Goal: Information Seeking & Learning: Find specific page/section

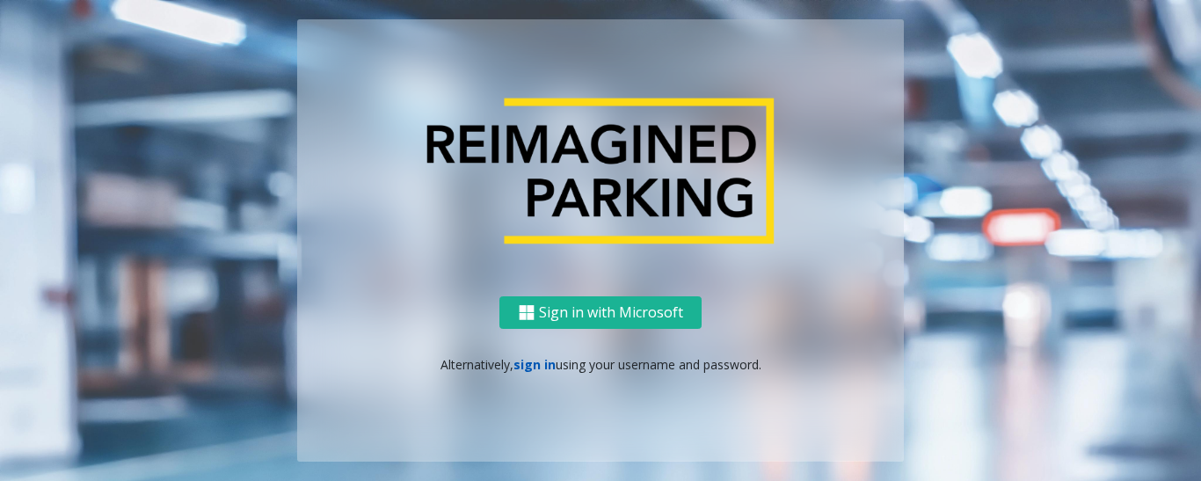
click at [532, 363] on link "sign in" at bounding box center [534, 364] width 42 height 17
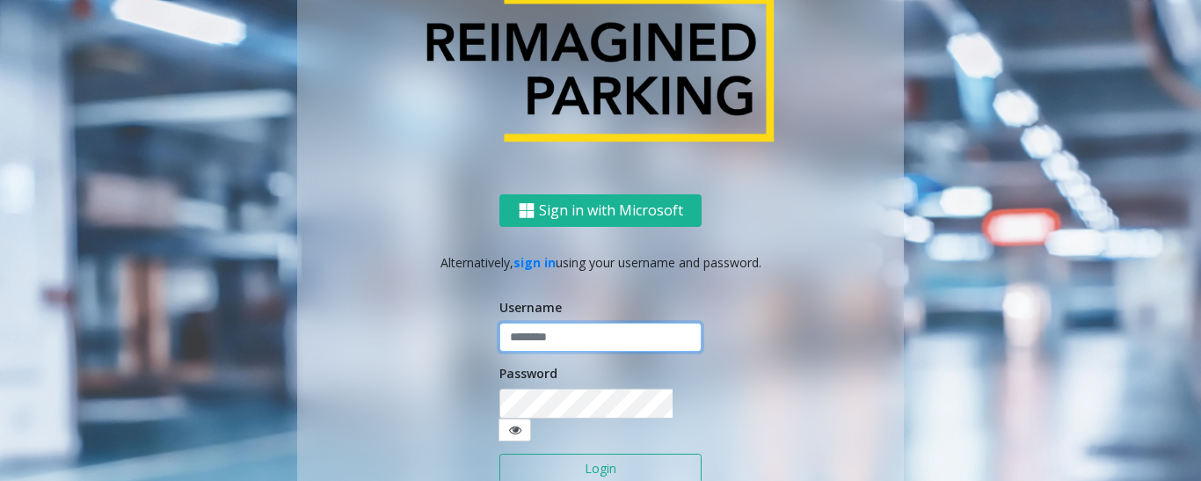
type input "******"
click at [548, 459] on button "Login" at bounding box center [600, 469] width 202 height 30
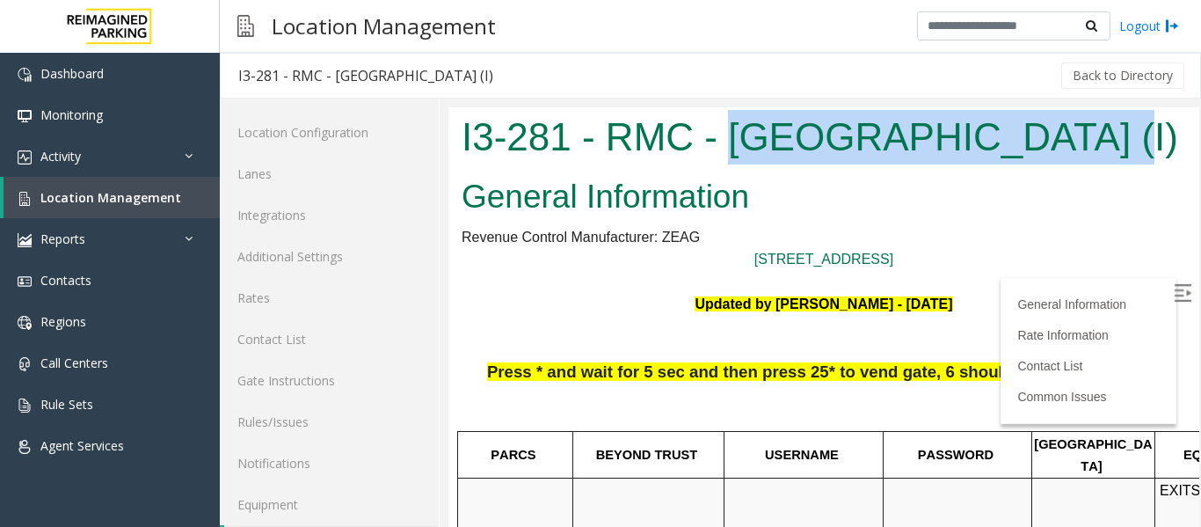
drag, startPoint x: 725, startPoint y: 135, endPoint x: 1074, endPoint y: 139, distance: 349.1
click at [1074, 139] on h1 "I3-281 - RMC - [GEOGRAPHIC_DATA] (I)" at bounding box center [824, 137] width 725 height 55
copy h1 "[GEOGRAPHIC_DATA]"
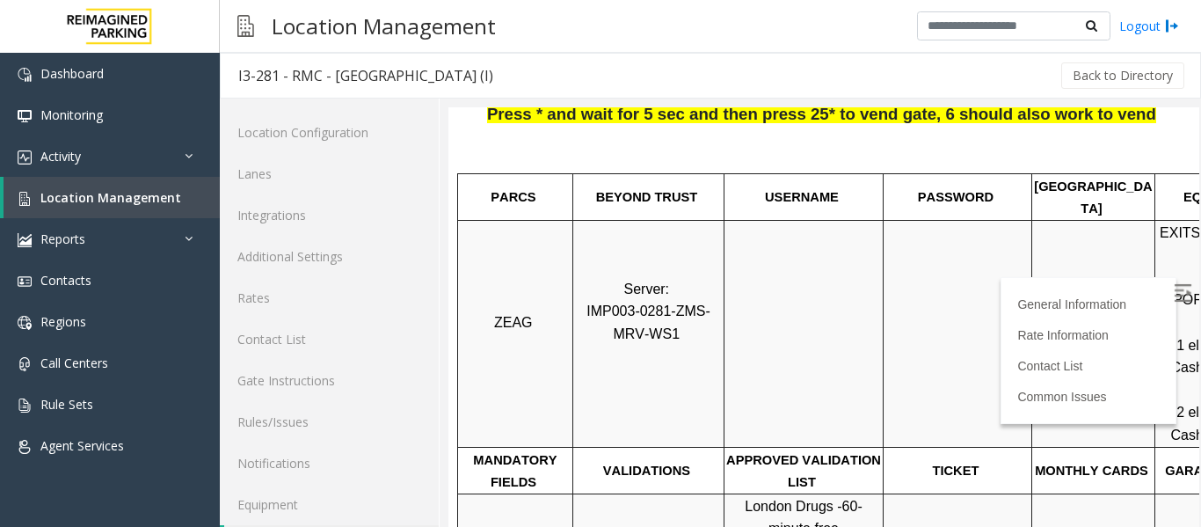
scroll to position [264, 0]
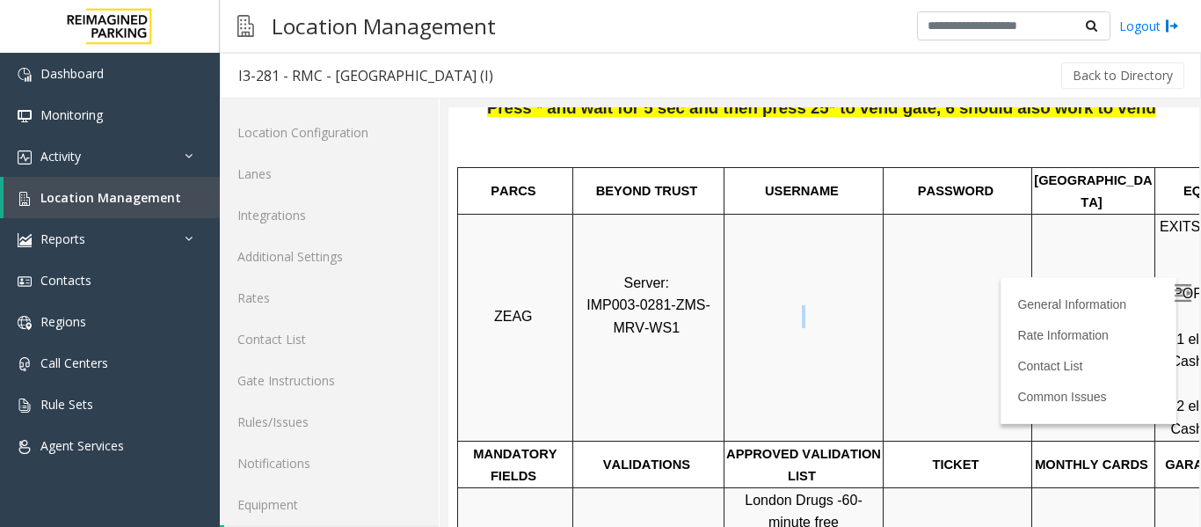
drag, startPoint x: 739, startPoint y: 297, endPoint x: 871, endPoint y: 300, distance: 131.9
click at [871, 305] on p at bounding box center [803, 327] width 157 height 45
click at [1174, 288] on img at bounding box center [1183, 293] width 18 height 18
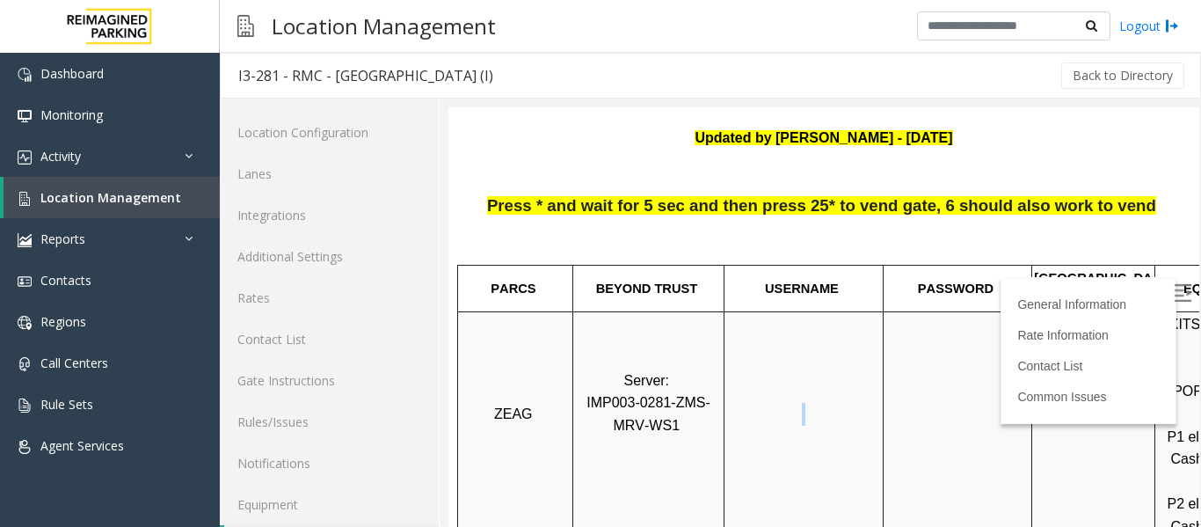
scroll to position [0, 0]
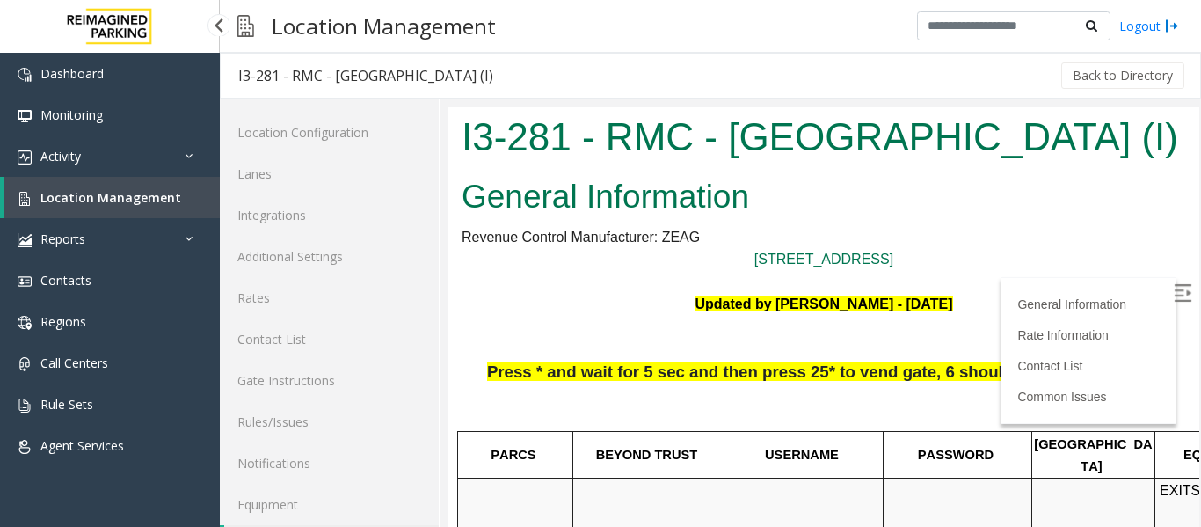
click at [83, 188] on link "Location Management" at bounding box center [112, 197] width 216 height 41
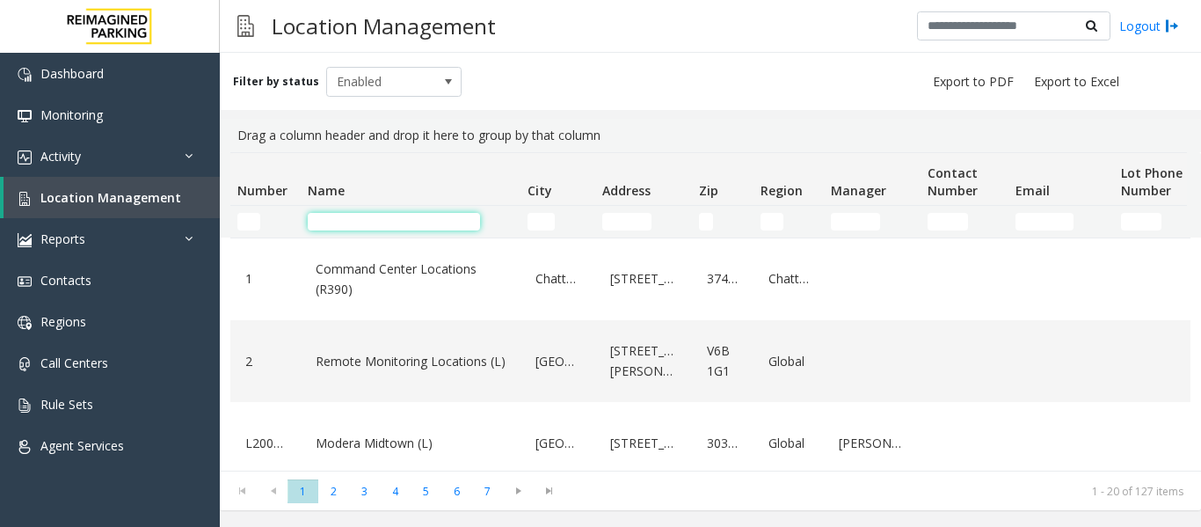
click at [352, 214] on input "Name Filter" at bounding box center [394, 222] width 172 height 18
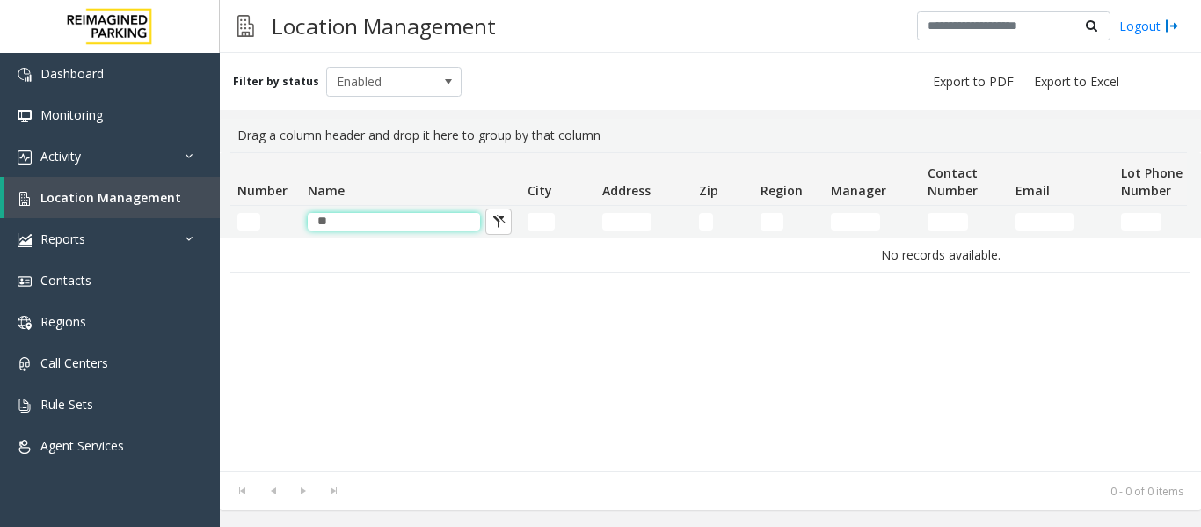
type input "*"
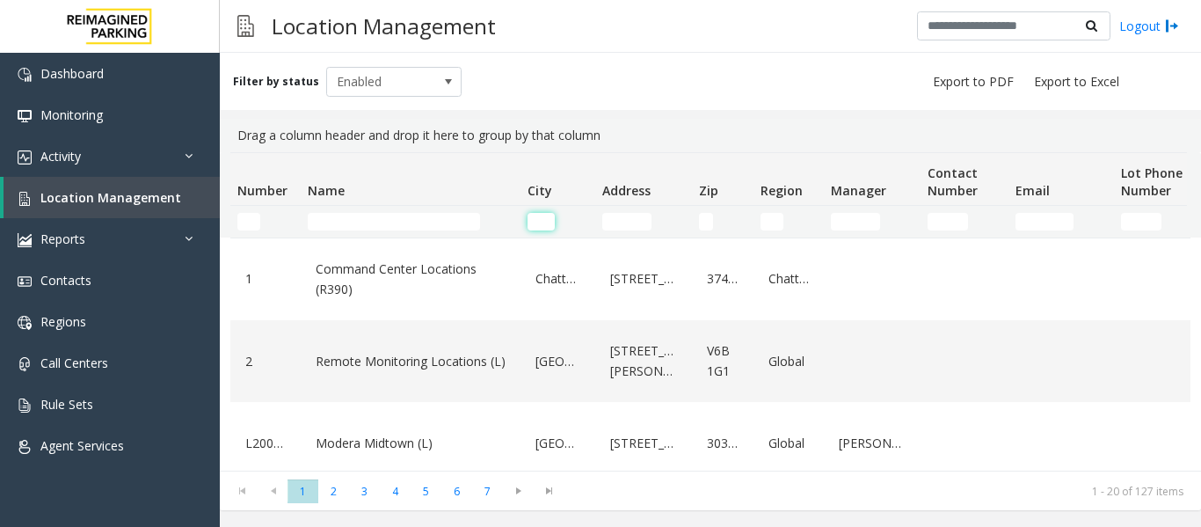
click at [543, 223] on input "City Filter" at bounding box center [541, 222] width 27 height 18
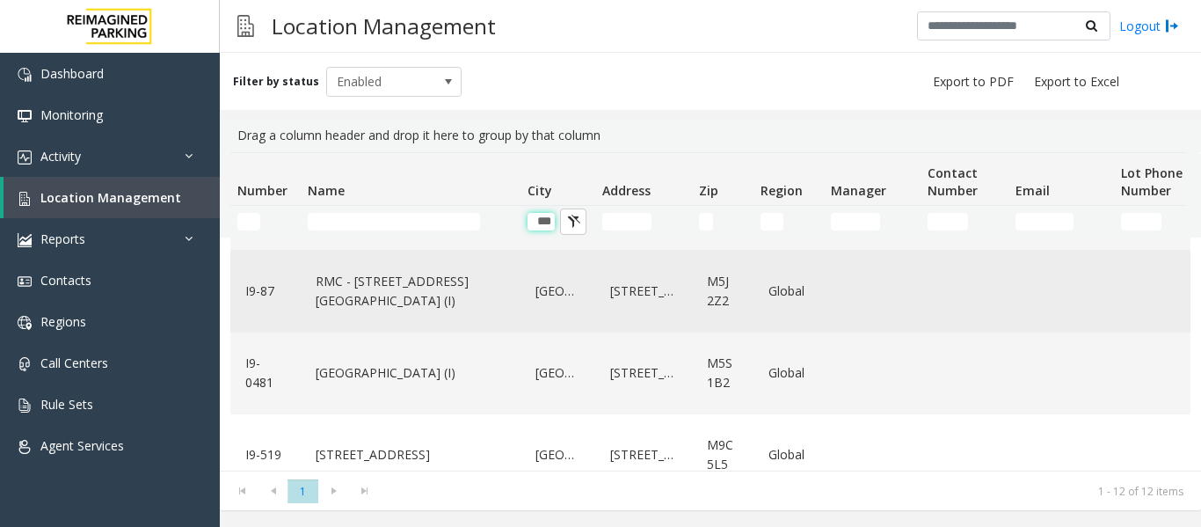
scroll to position [151, 0]
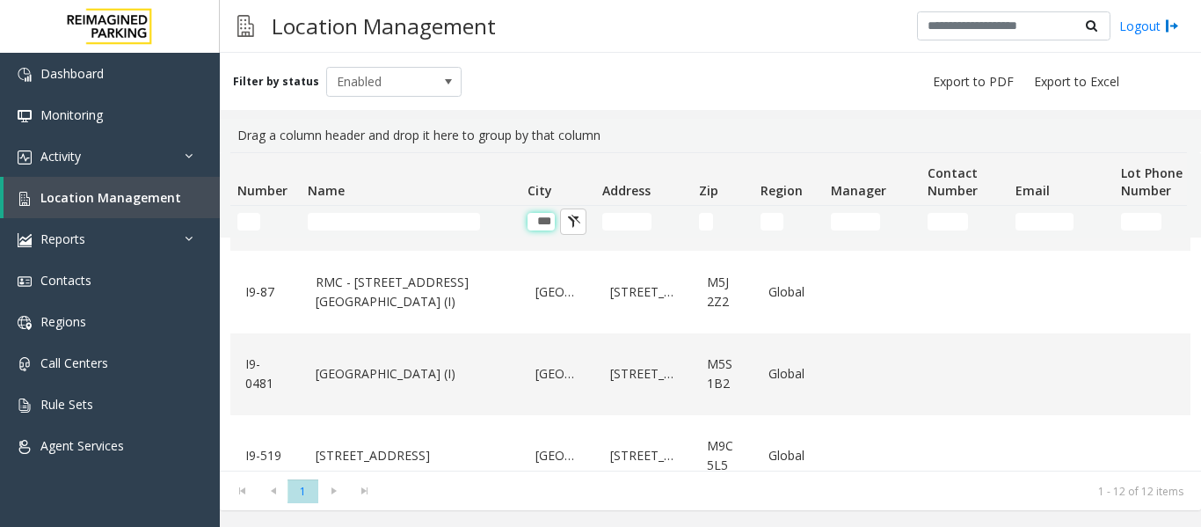
type input "***"
click at [333, 219] on input "Name Filter" at bounding box center [394, 222] width 172 height 18
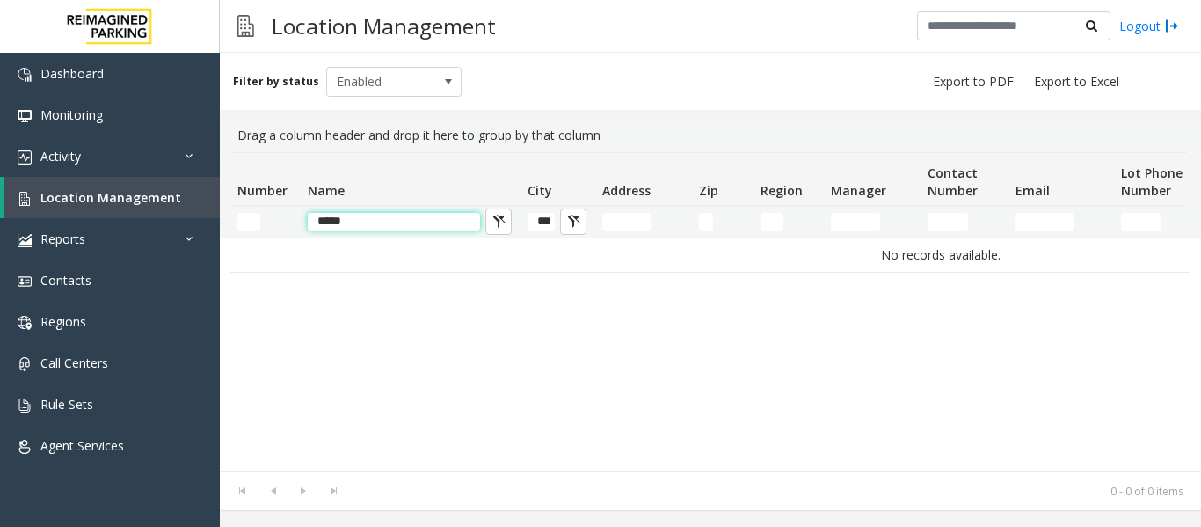
scroll to position [0, 0]
type input "***"
click at [318, 223] on input "***" at bounding box center [394, 222] width 172 height 18
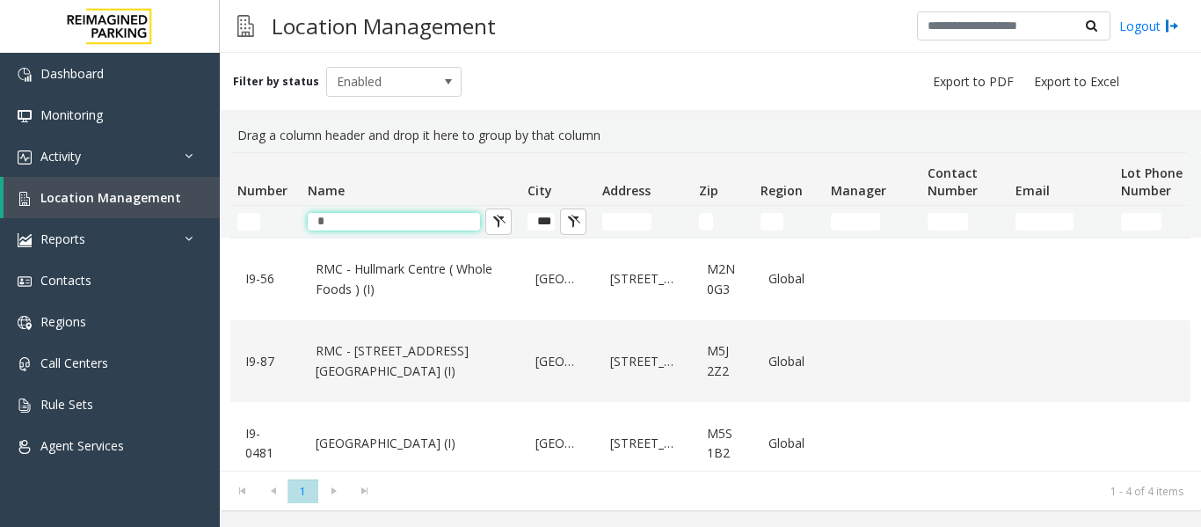
type input "*"
click at [543, 225] on input "***" at bounding box center [541, 222] width 27 height 18
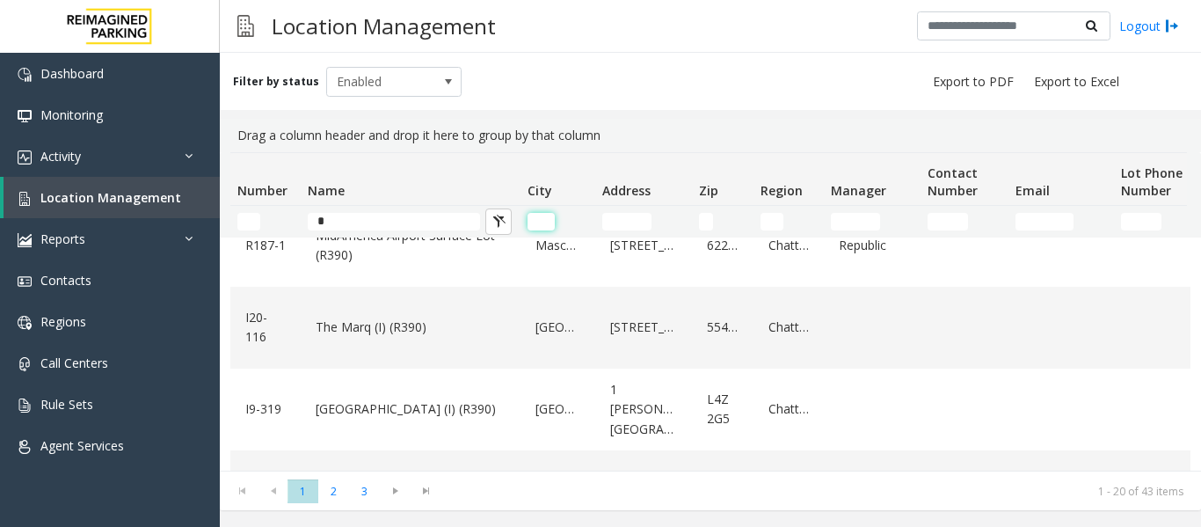
scroll to position [528, 0]
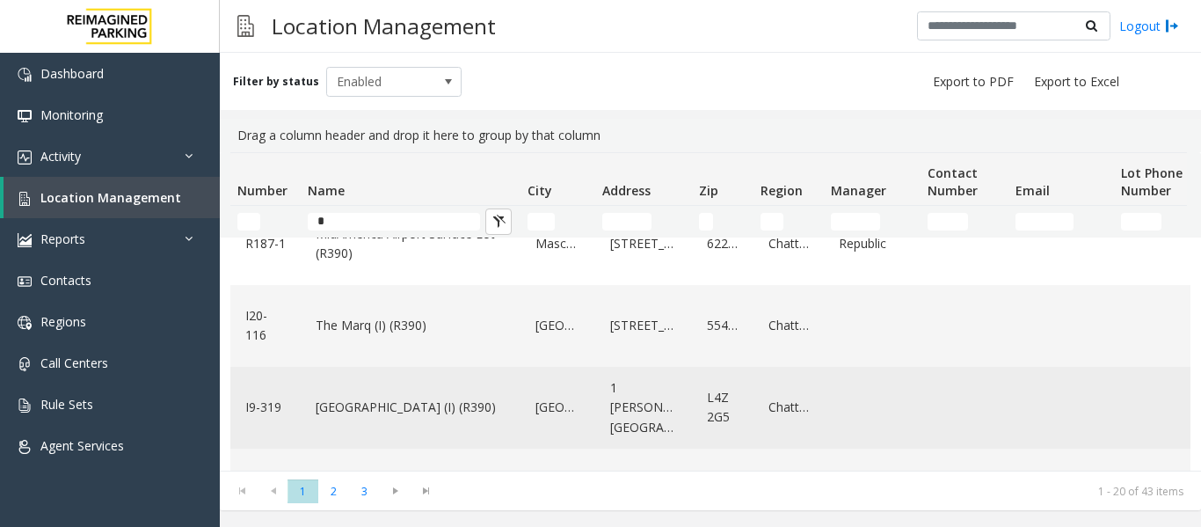
click at [385, 403] on link "[GEOGRAPHIC_DATA] (I) (R390)" at bounding box center [410, 407] width 199 height 28
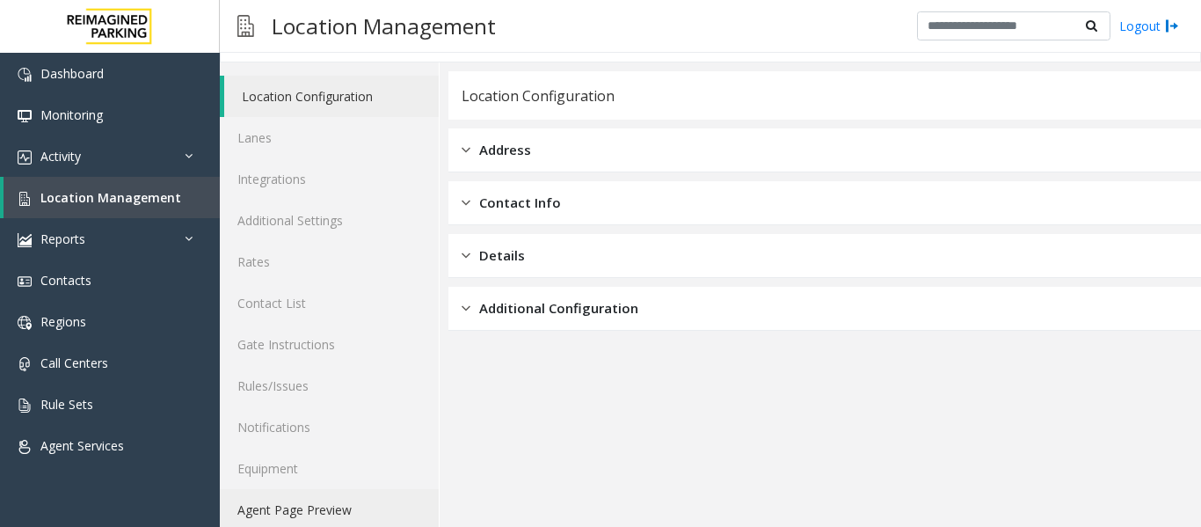
scroll to position [53, 0]
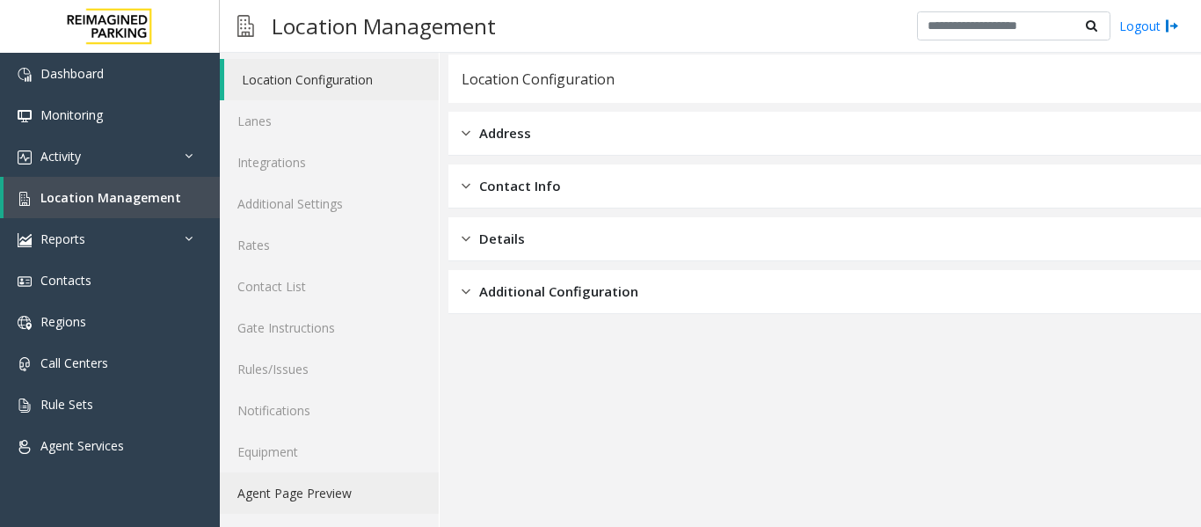
click at [321, 489] on link "Agent Page Preview" at bounding box center [329, 492] width 219 height 41
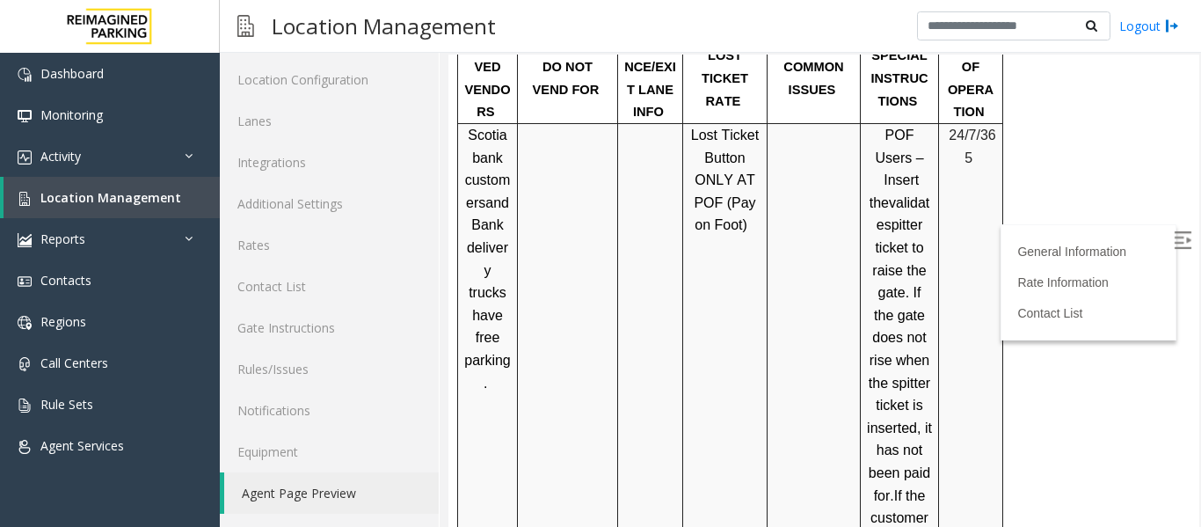
scroll to position [2198, 0]
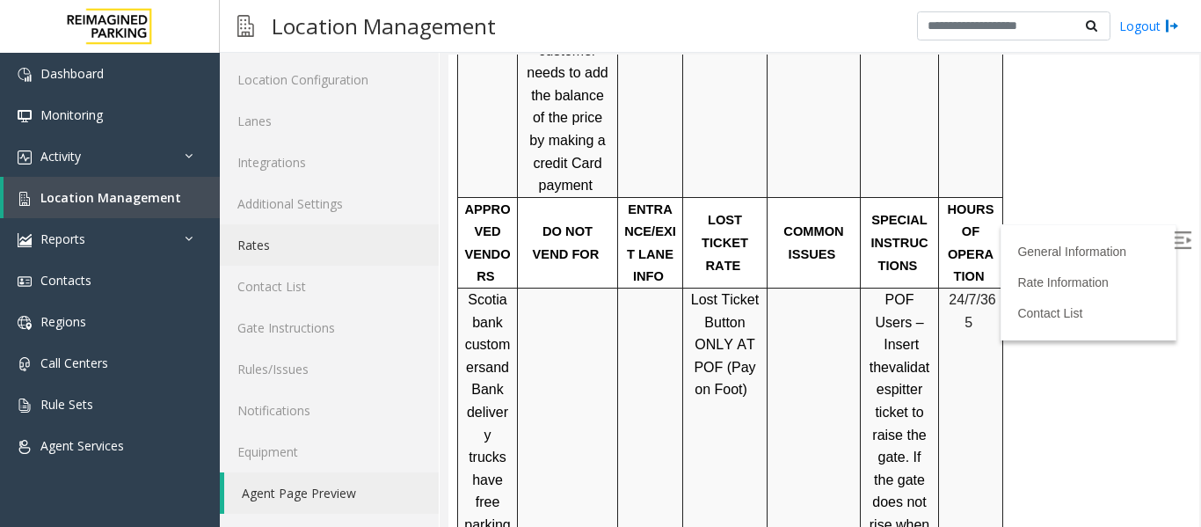
click at [263, 234] on link "Rates" at bounding box center [329, 244] width 219 height 41
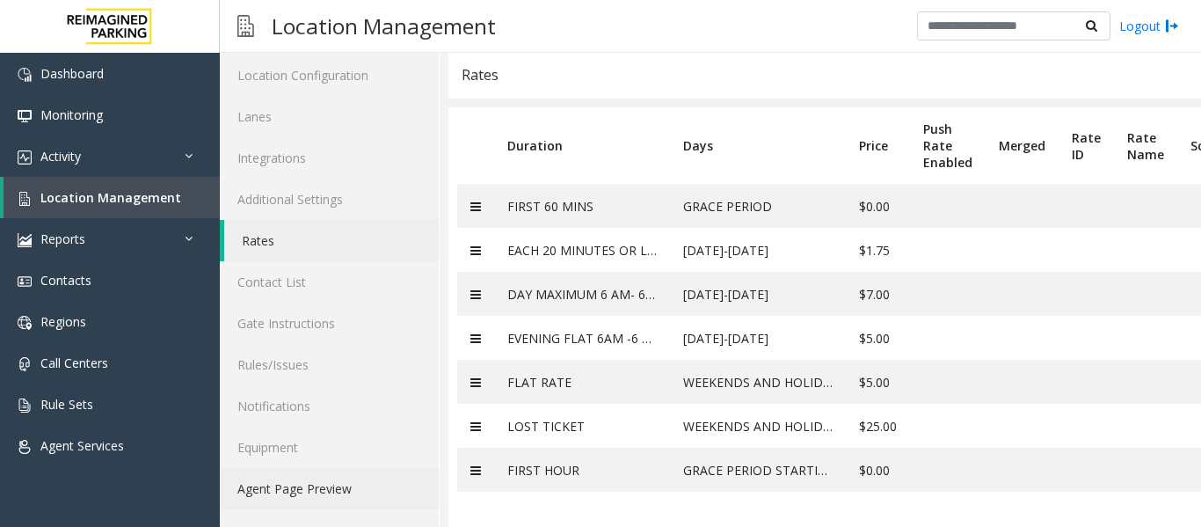
click at [338, 479] on link "Agent Page Preview" at bounding box center [329, 488] width 219 height 41
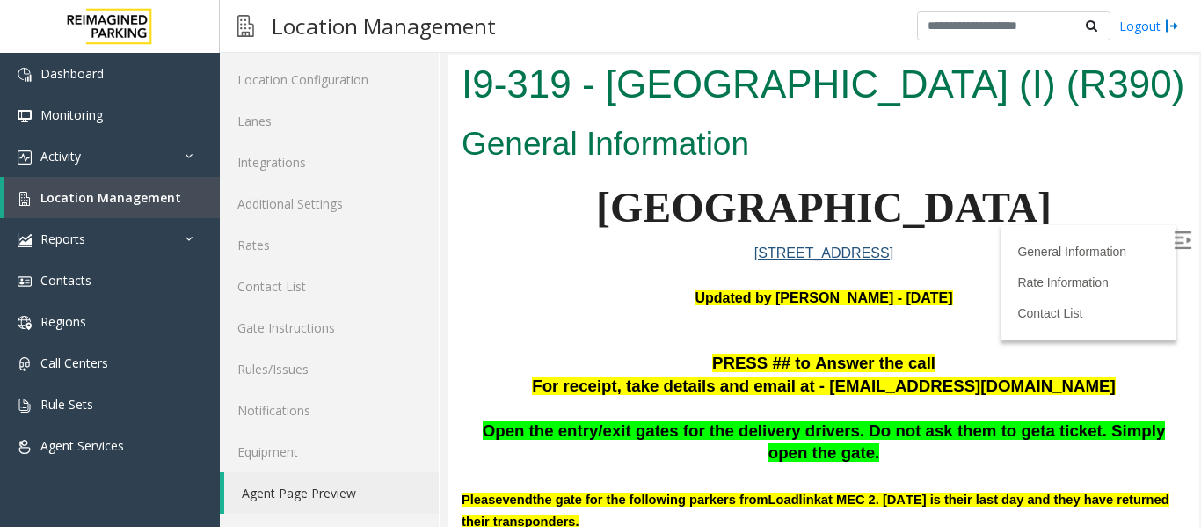
click at [1174, 234] on img at bounding box center [1183, 240] width 18 height 18
drag, startPoint x: 506, startPoint y: 262, endPoint x: 1127, endPoint y: 283, distance: 622.0
click at [1127, 242] on p "[GEOGRAPHIC_DATA]" at bounding box center [824, 208] width 725 height 68
click at [543, 287] on p at bounding box center [824, 275] width 725 height 23
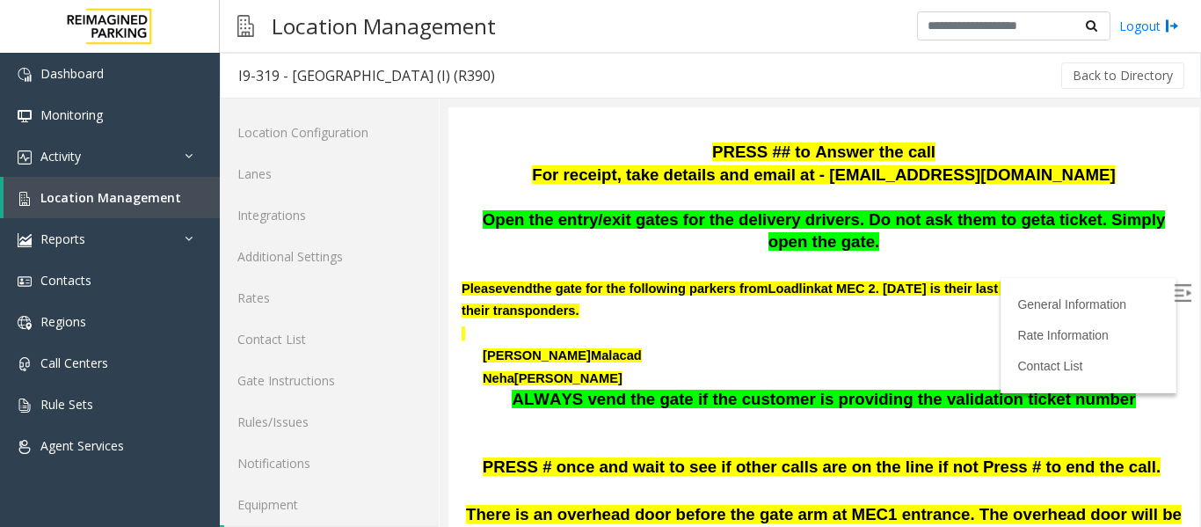
scroll to position [176, 0]
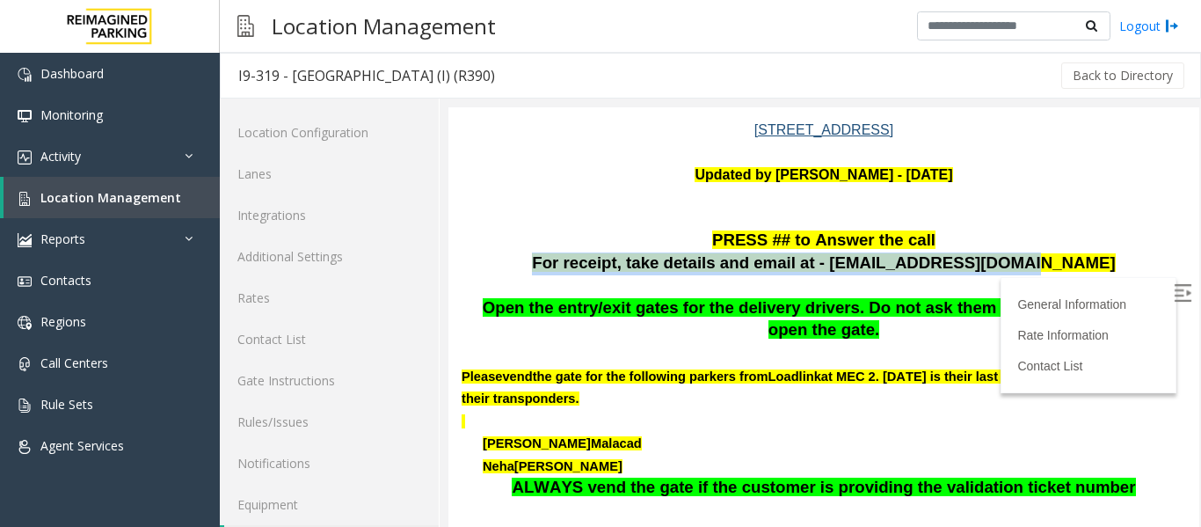
drag, startPoint x: 578, startPoint y: 318, endPoint x: 1085, endPoint y: 311, distance: 507.4
click at [1085, 275] on p "For receipt, take details and email at - [EMAIL_ADDRESS][DOMAIN_NAME]" at bounding box center [824, 263] width 725 height 23
click at [1084, 275] on p "For receipt, take details and email at - [EMAIL_ADDRESS][DOMAIN_NAME]" at bounding box center [824, 263] width 725 height 23
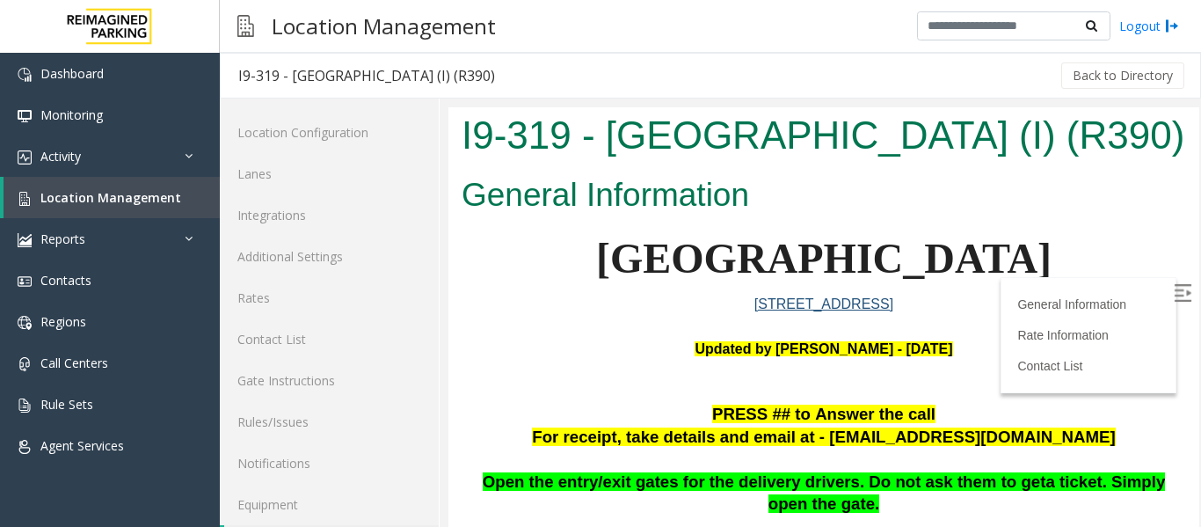
scroll to position [0, 0]
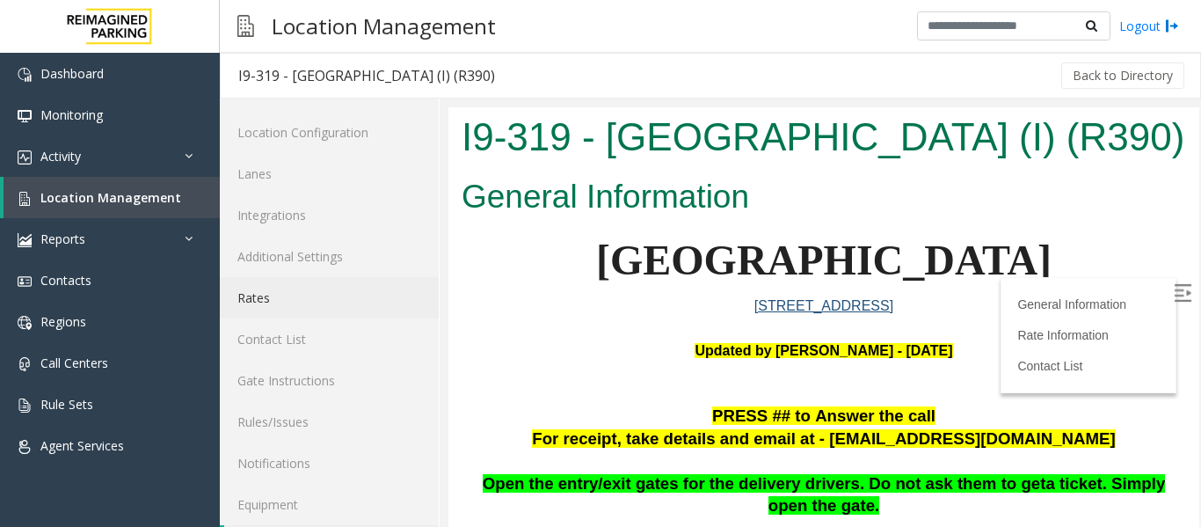
click at [307, 298] on link "Rates" at bounding box center [329, 297] width 219 height 41
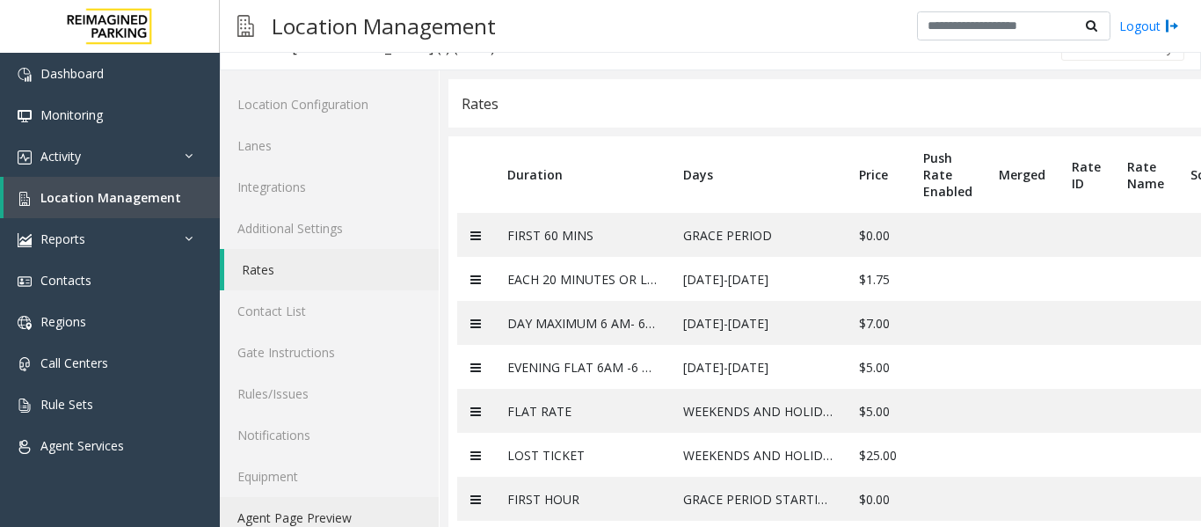
scroll to position [71, 0]
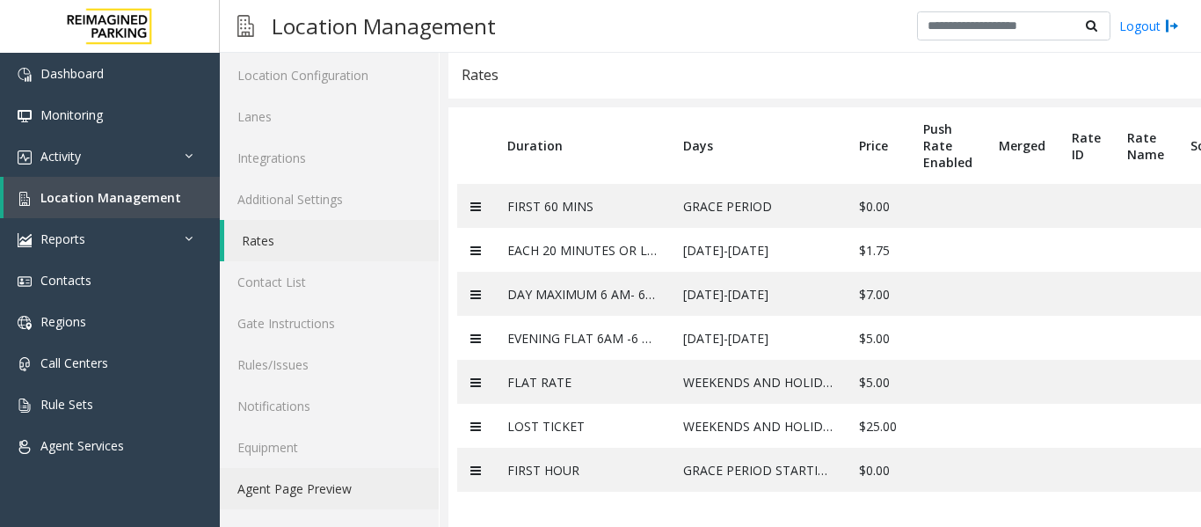
click at [293, 480] on link "Agent Page Preview" at bounding box center [329, 488] width 219 height 41
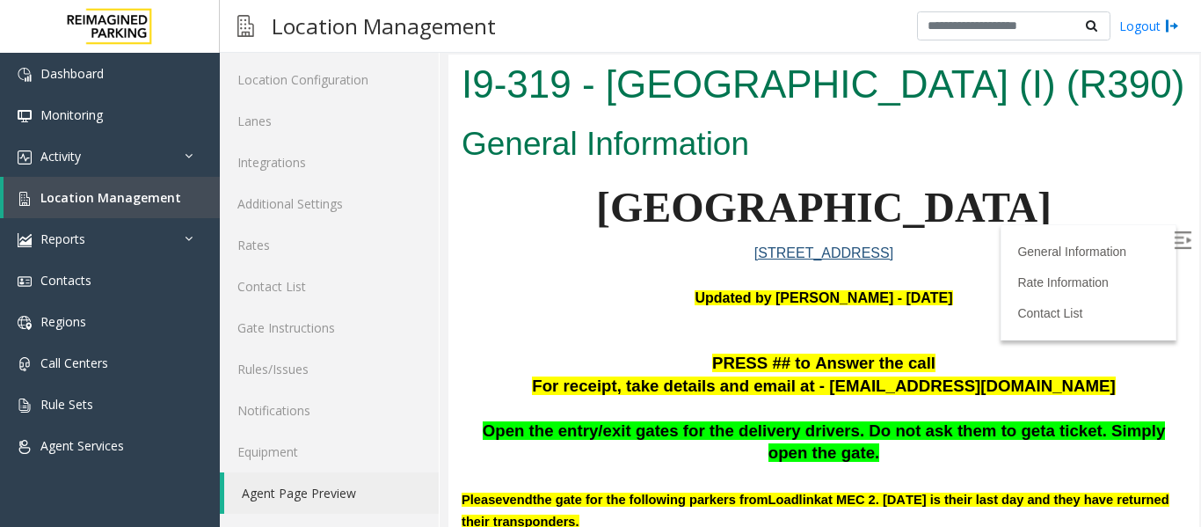
click at [1174, 237] on img at bounding box center [1183, 240] width 18 height 18
drag, startPoint x: 529, startPoint y: 261, endPoint x: 1063, endPoint y: 251, distance: 533.8
click at [1063, 242] on p "[GEOGRAPHIC_DATA]" at bounding box center [824, 208] width 725 height 68
click at [1052, 230] on span "[GEOGRAPHIC_DATA]" at bounding box center [823, 207] width 455 height 47
drag, startPoint x: 1079, startPoint y: 267, endPoint x: 550, endPoint y: 276, distance: 528.5
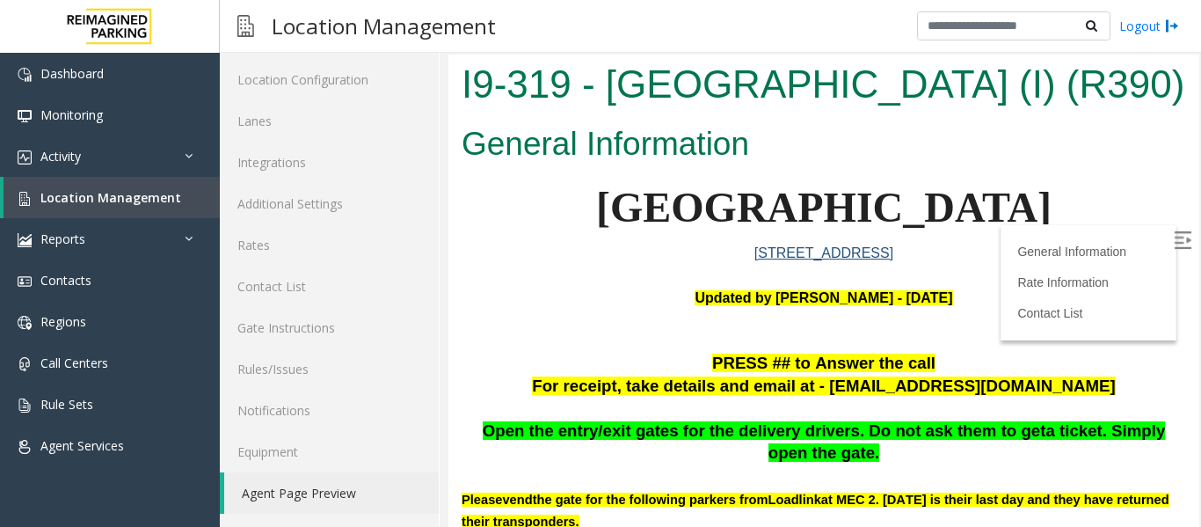
click at [596, 230] on span "[GEOGRAPHIC_DATA]" at bounding box center [823, 207] width 455 height 47
click at [64, 207] on link "Location Management" at bounding box center [112, 197] width 216 height 41
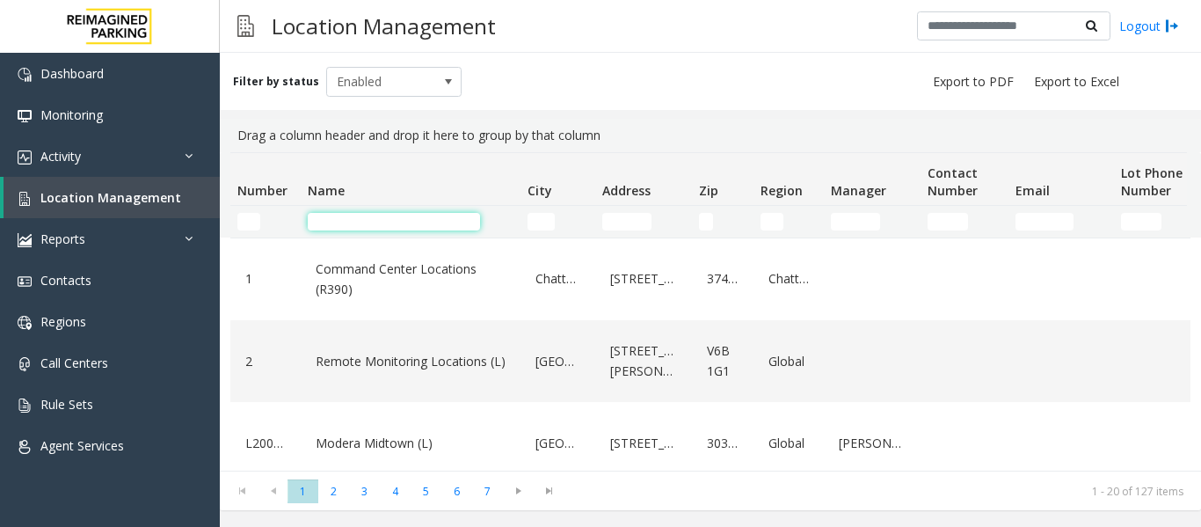
click at [413, 220] on input "Name Filter" at bounding box center [394, 222] width 172 height 18
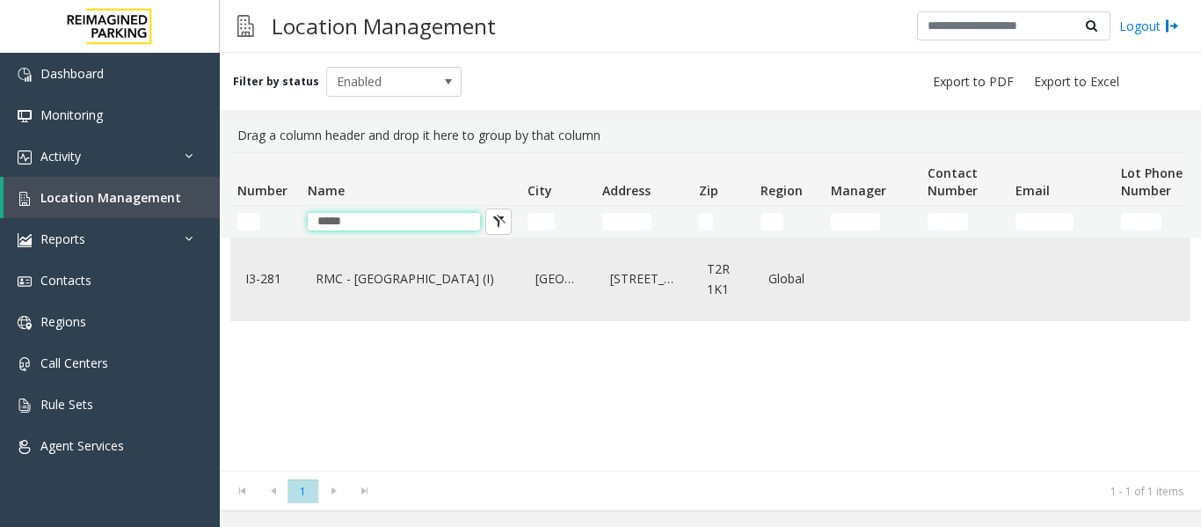
type input "*****"
click at [395, 264] on div "RMC - [GEOGRAPHIC_DATA] (I)" at bounding box center [410, 279] width 199 height 68
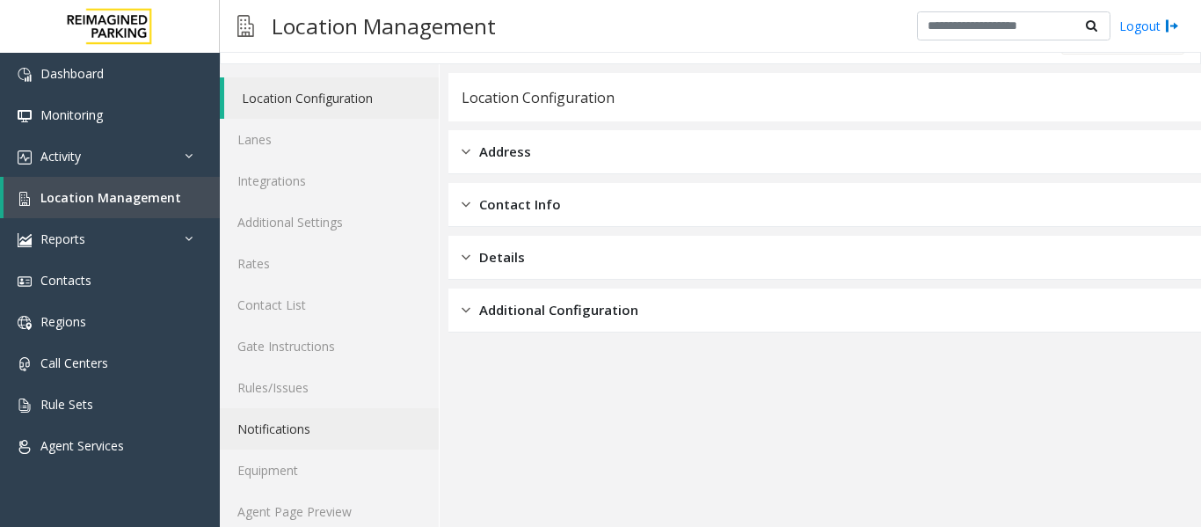
scroll to position [53, 0]
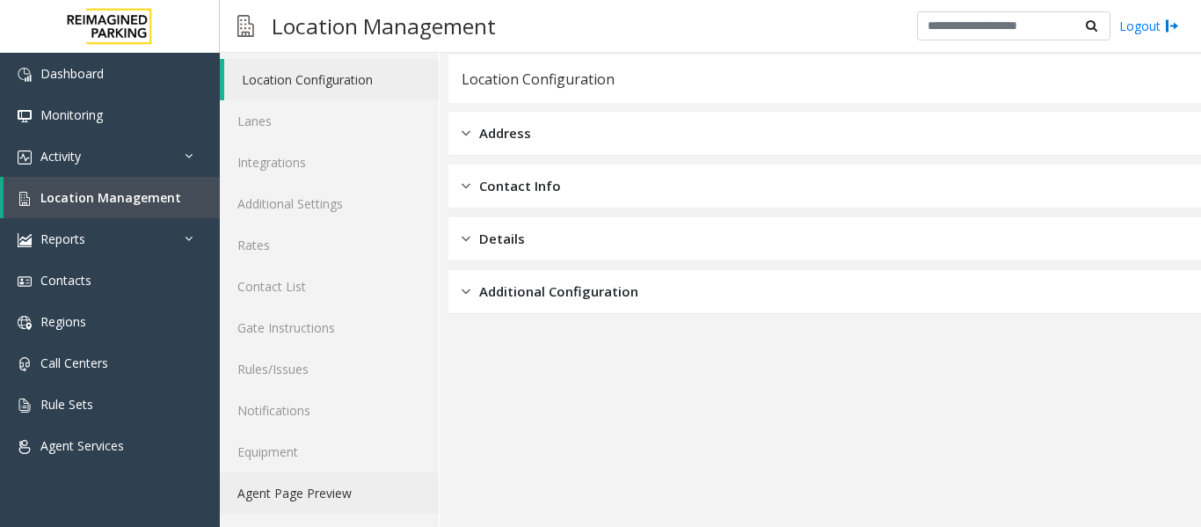
click at [323, 502] on link "Agent Page Preview" at bounding box center [329, 492] width 219 height 41
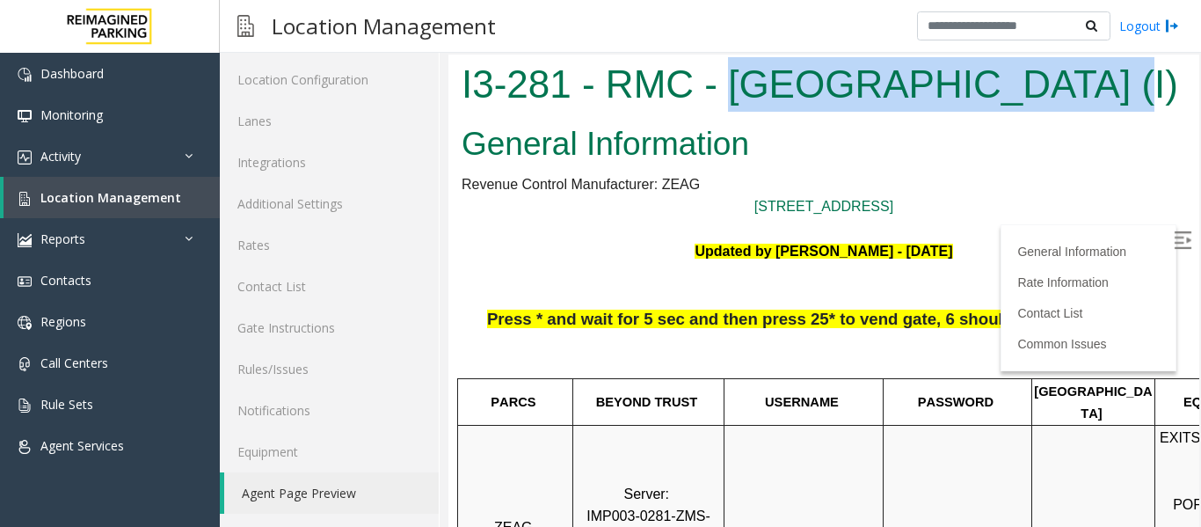
drag, startPoint x: 724, startPoint y: 79, endPoint x: 1076, endPoint y: 87, distance: 352.7
click at [1076, 87] on h1 "I3-281 - RMC - [GEOGRAPHIC_DATA] (I)" at bounding box center [824, 84] width 725 height 55
copy h1 "[GEOGRAPHIC_DATA]"
click at [1174, 234] on img at bounding box center [1183, 240] width 18 height 18
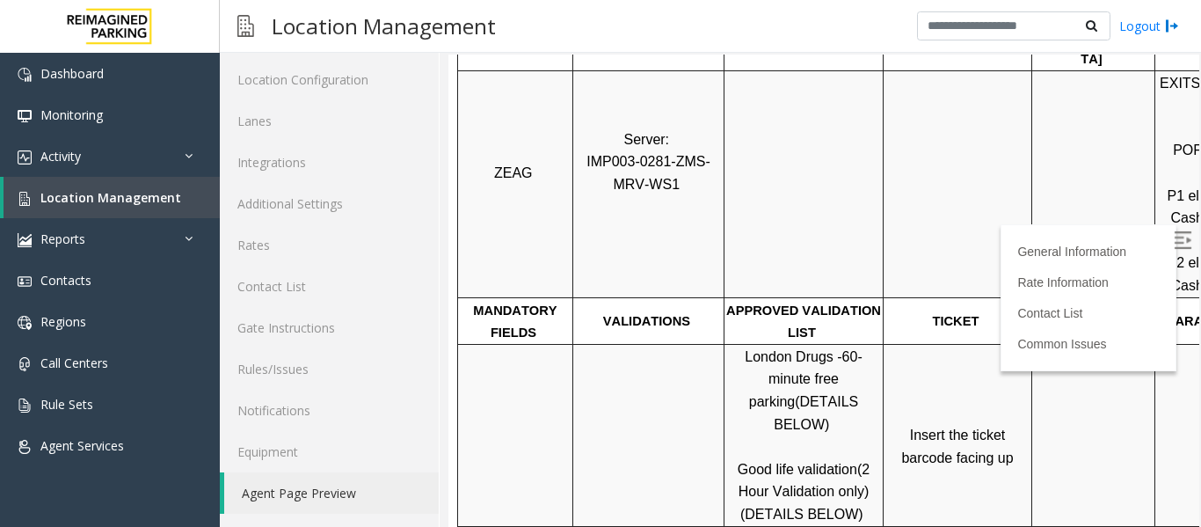
scroll to position [440, 0]
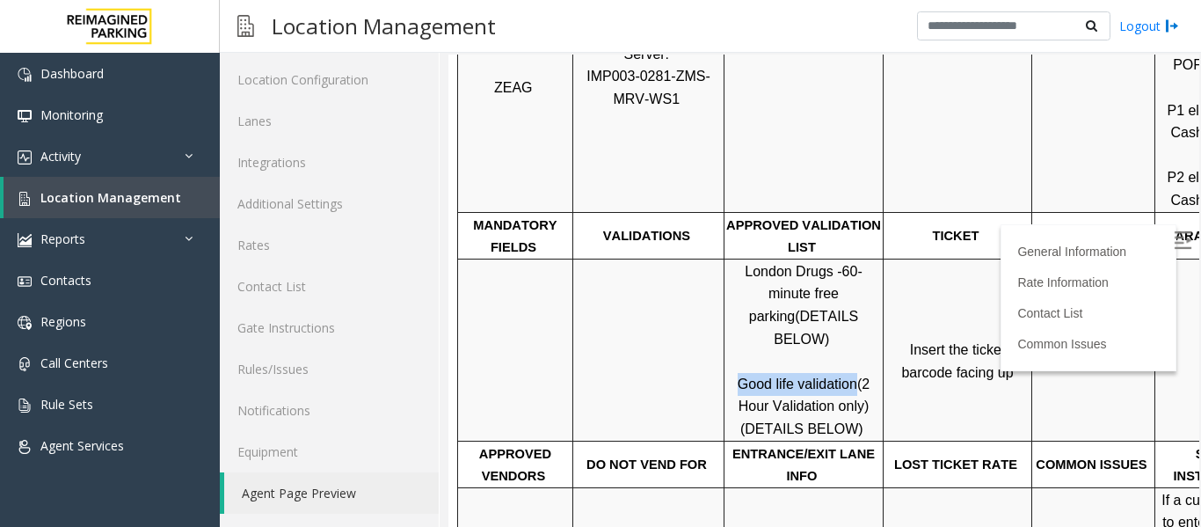
drag, startPoint x: 738, startPoint y: 337, endPoint x: 839, endPoint y: 347, distance: 101.7
click at [851, 348] on p "London Drugs - 60-minute free parking (DETAILS BELOW) Good life validation (2 H…" at bounding box center [803, 350] width 157 height 180
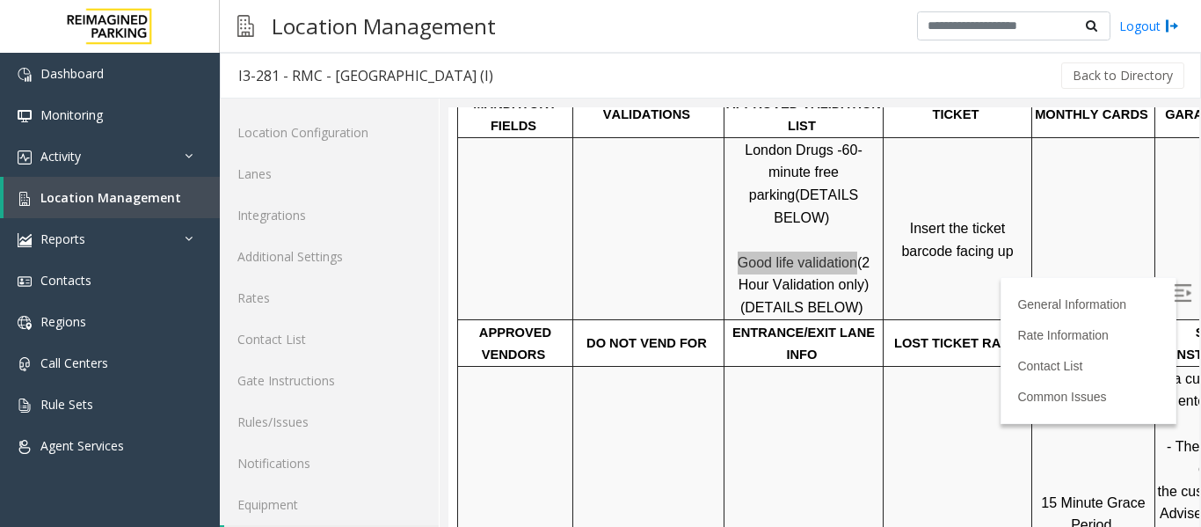
scroll to position [615, 0]
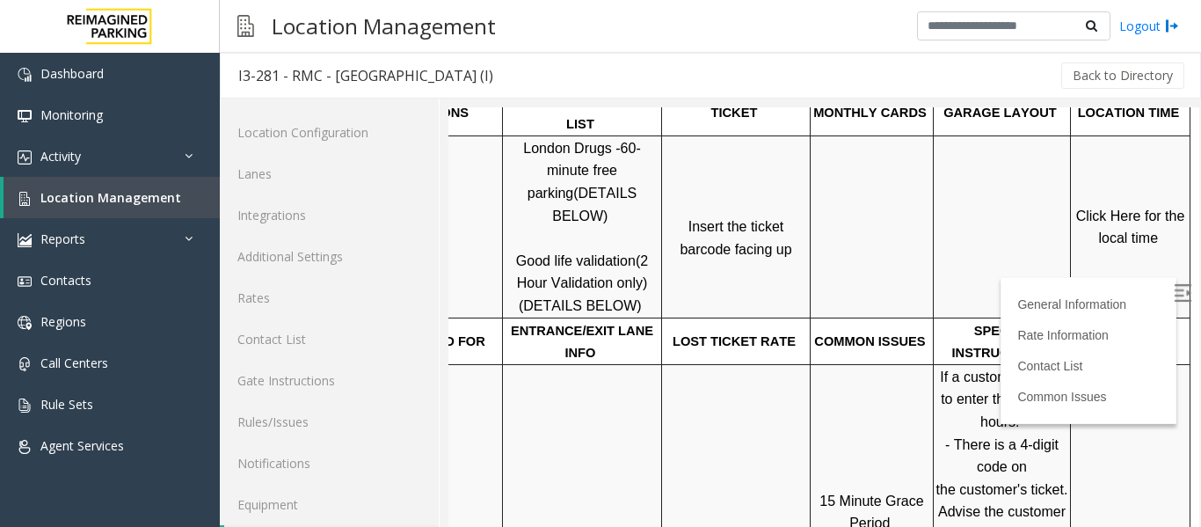
scroll to position [615, 249]
click at [1072, 205] on p "Click Here for the local time" at bounding box center [1130, 227] width 117 height 45
click at [1079, 208] on span "Click Here for the local time" at bounding box center [1132, 227] width 113 height 38
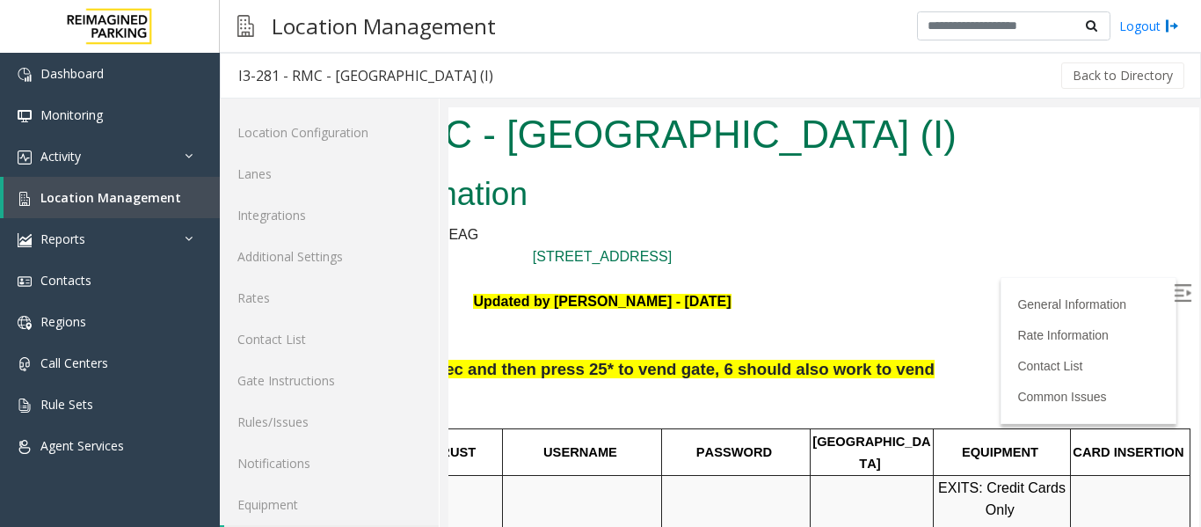
scroll to position [0, 249]
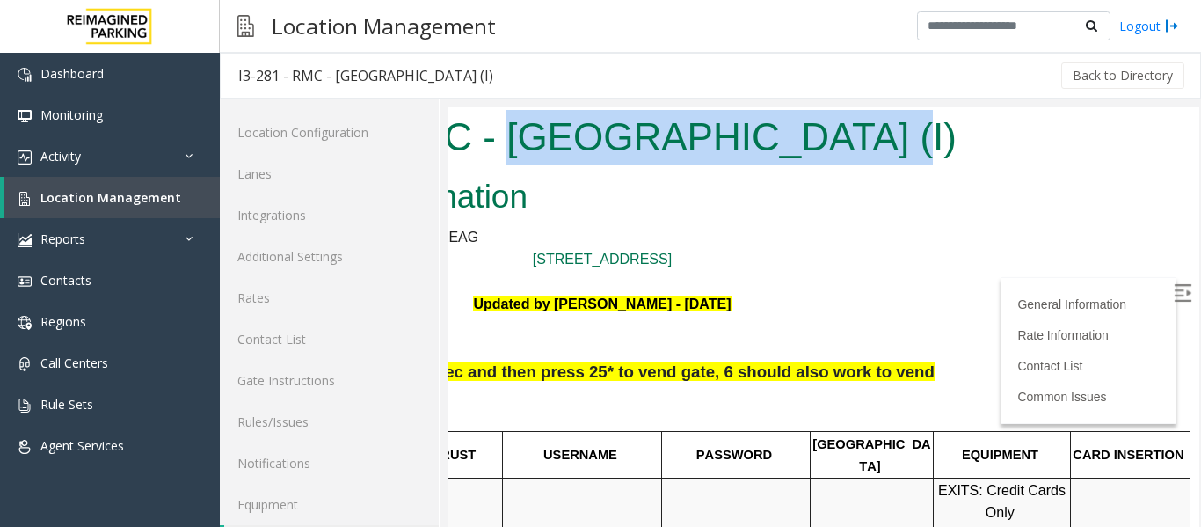
drag, startPoint x: 824, startPoint y: 139, endPoint x: 484, endPoint y: 139, distance: 339.4
click at [484, 139] on h1 "I3-281 - RMC - [GEOGRAPHIC_DATA] (I)" at bounding box center [602, 137] width 725 height 55
copy h1 "[GEOGRAPHIC_DATA]"
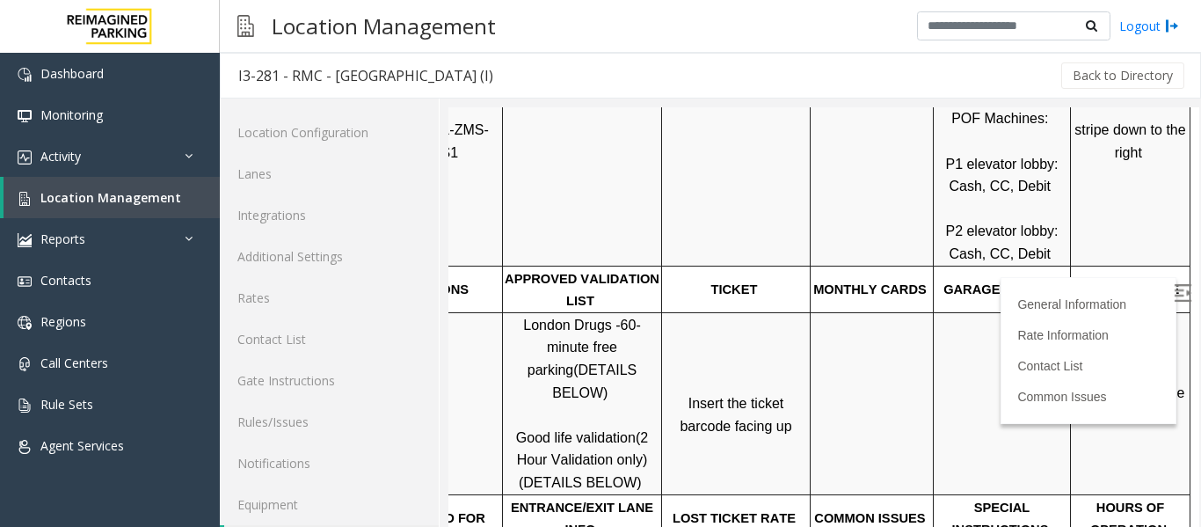
scroll to position [440, 249]
drag, startPoint x: 488, startPoint y: 390, endPoint x: 604, endPoint y: 396, distance: 116.2
click at [604, 396] on p "London Drugs - 60-minute free parking (DETAILS BELOW) Good life validation (2 H…" at bounding box center [582, 403] width 157 height 180
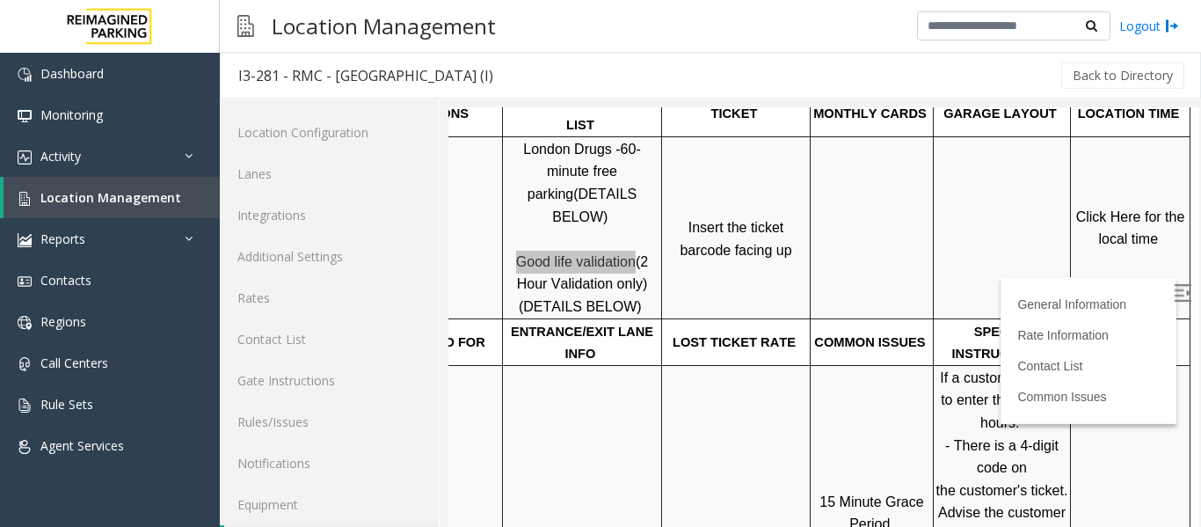
scroll to position [615, 249]
click at [1080, 208] on span "Click Here for the local time" at bounding box center [1132, 227] width 113 height 38
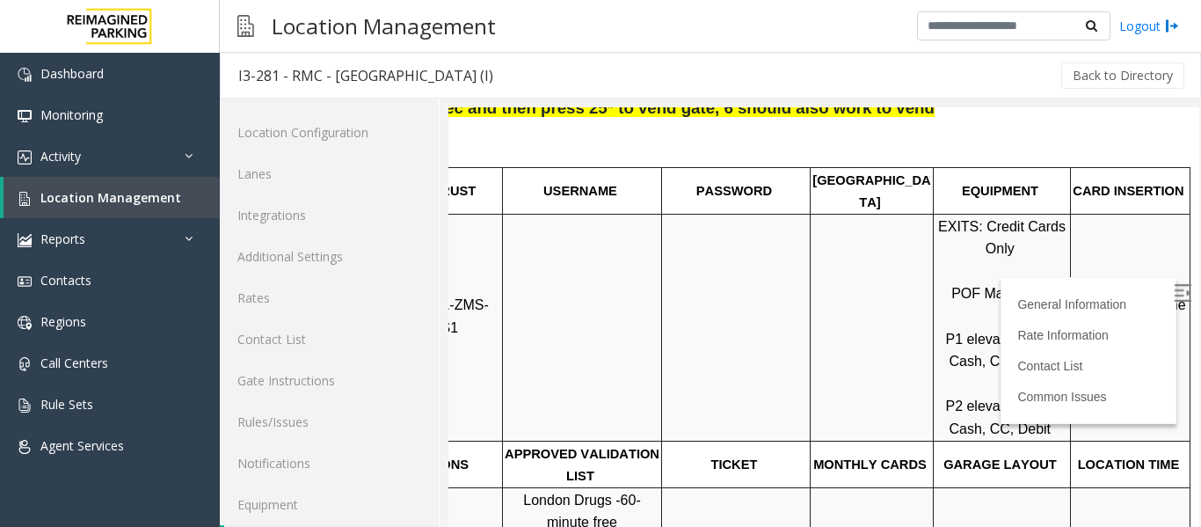
scroll to position [0, 249]
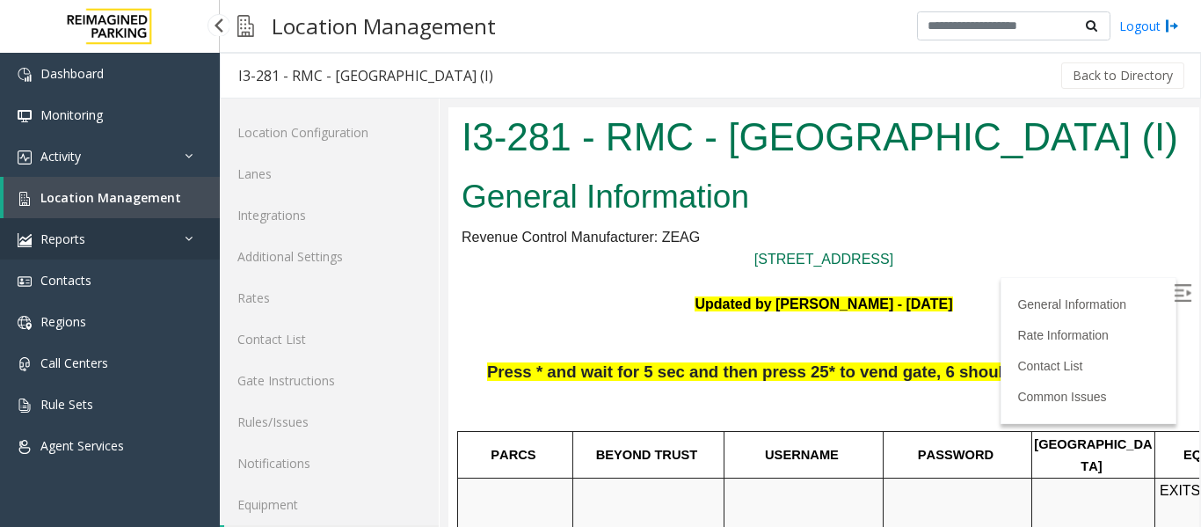
scroll to position [0, 249]
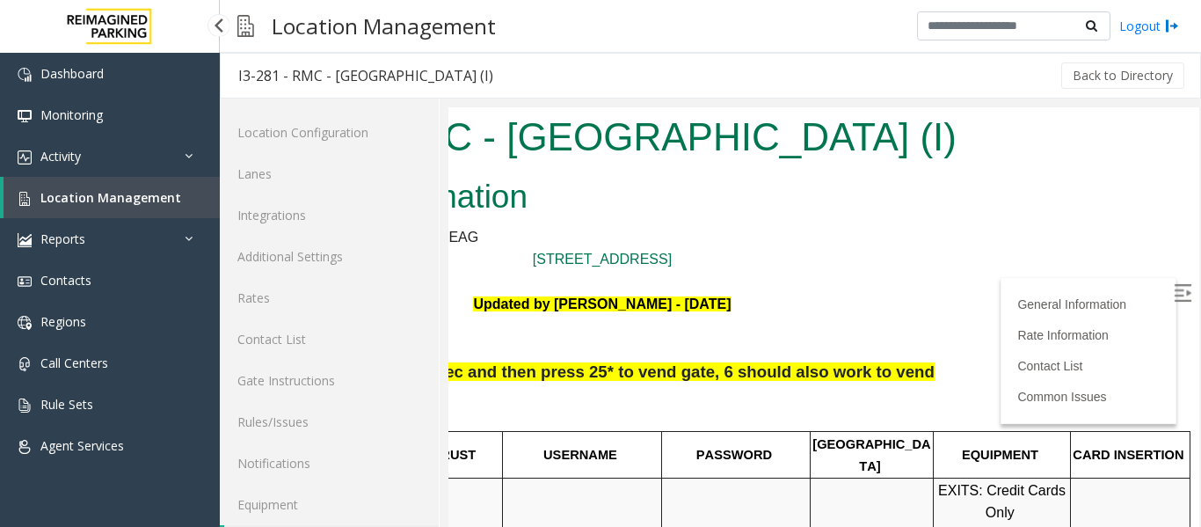
click at [151, 198] on span "Location Management" at bounding box center [110, 197] width 141 height 17
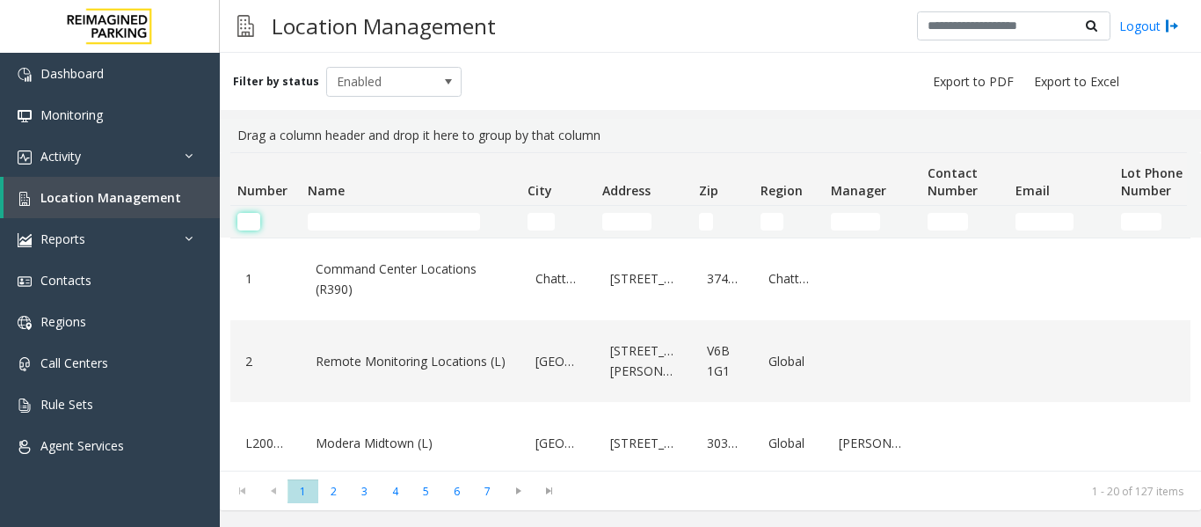
click at [251, 224] on input "Number Filter" at bounding box center [248, 222] width 23 height 18
type input "*****"
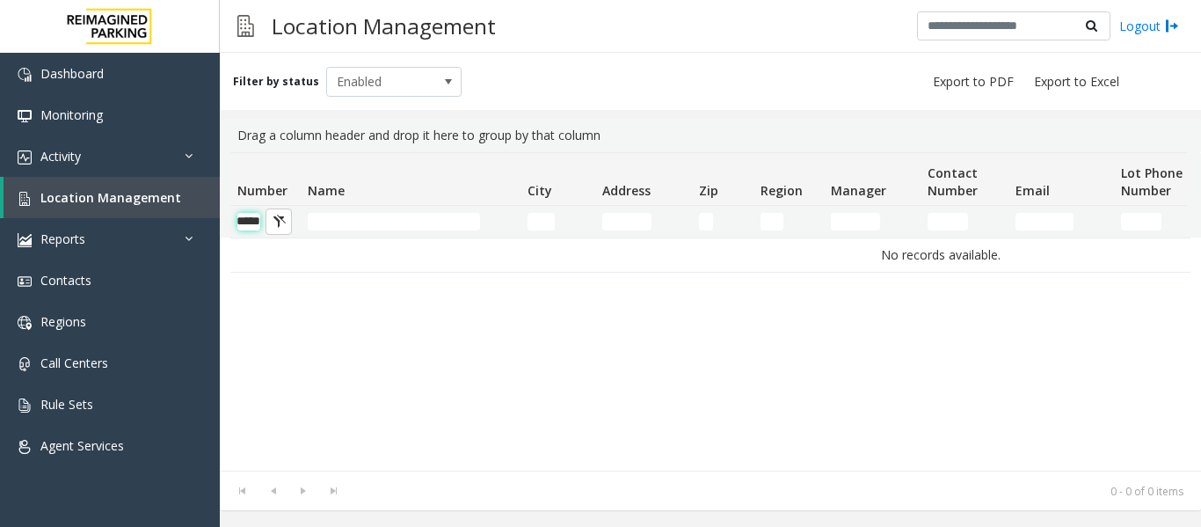
click at [246, 218] on input "*****" at bounding box center [248, 222] width 23 height 18
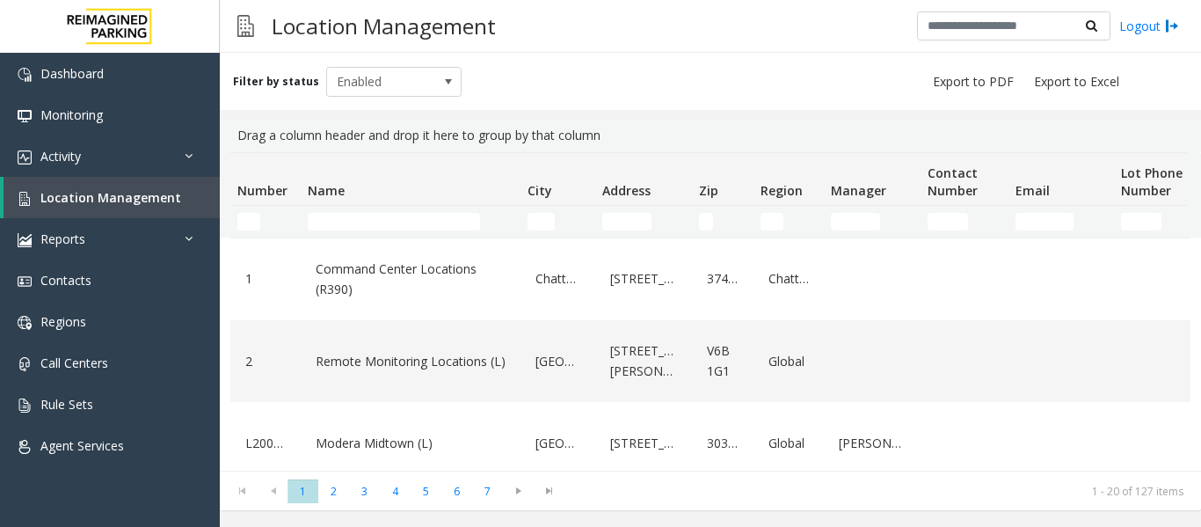
click at [329, 212] on td "Name Filter" at bounding box center [411, 222] width 220 height 32
click at [330, 220] on input "Name Filter" at bounding box center [394, 222] width 172 height 18
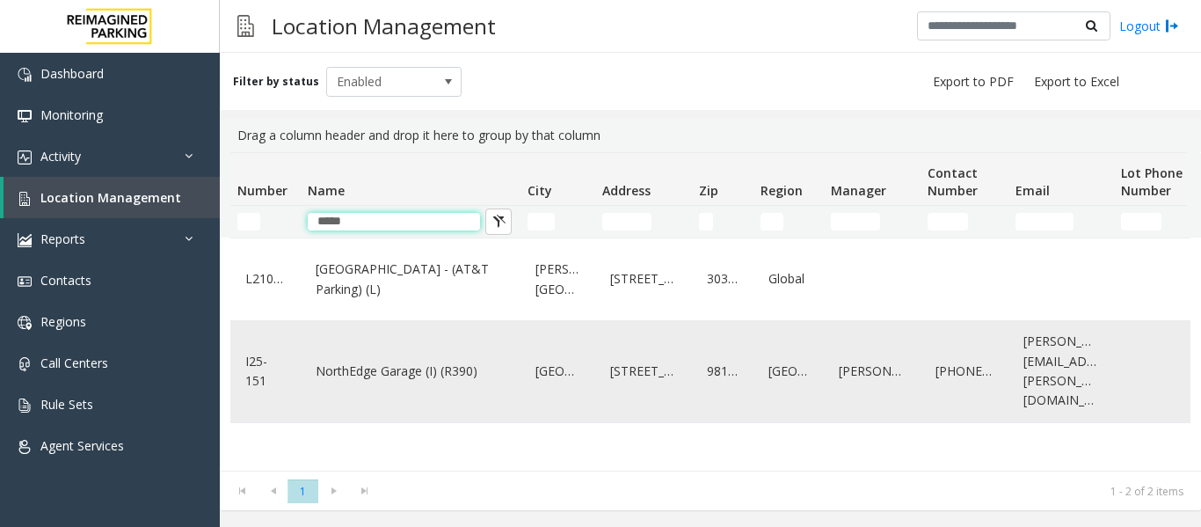
type input "*****"
click at [390, 385] on link "NorthEdge Garage (I) (R390)" at bounding box center [410, 371] width 199 height 28
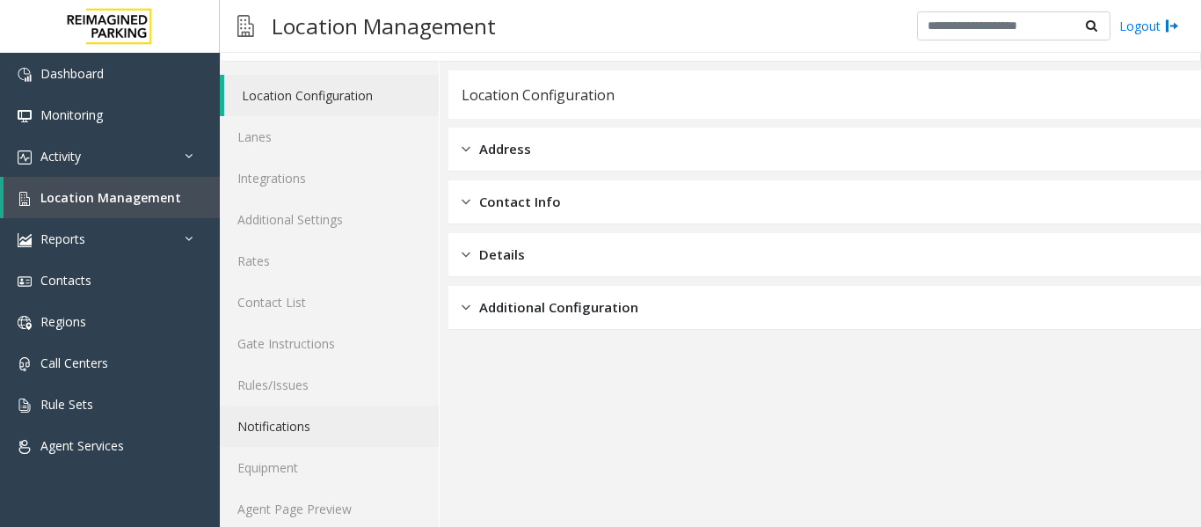
scroll to position [53, 0]
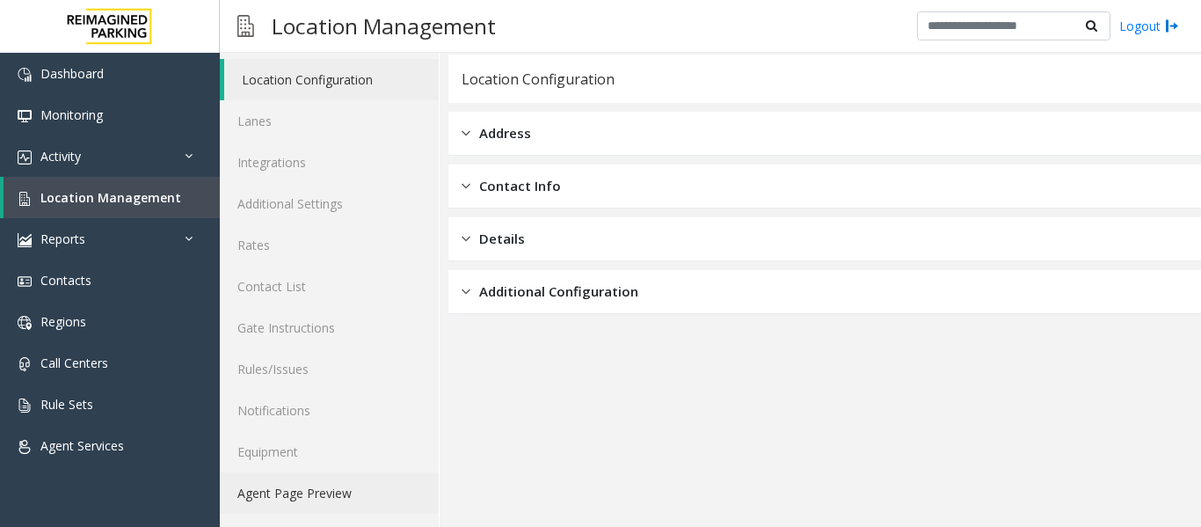
click at [308, 496] on link "Agent Page Preview" at bounding box center [329, 492] width 219 height 41
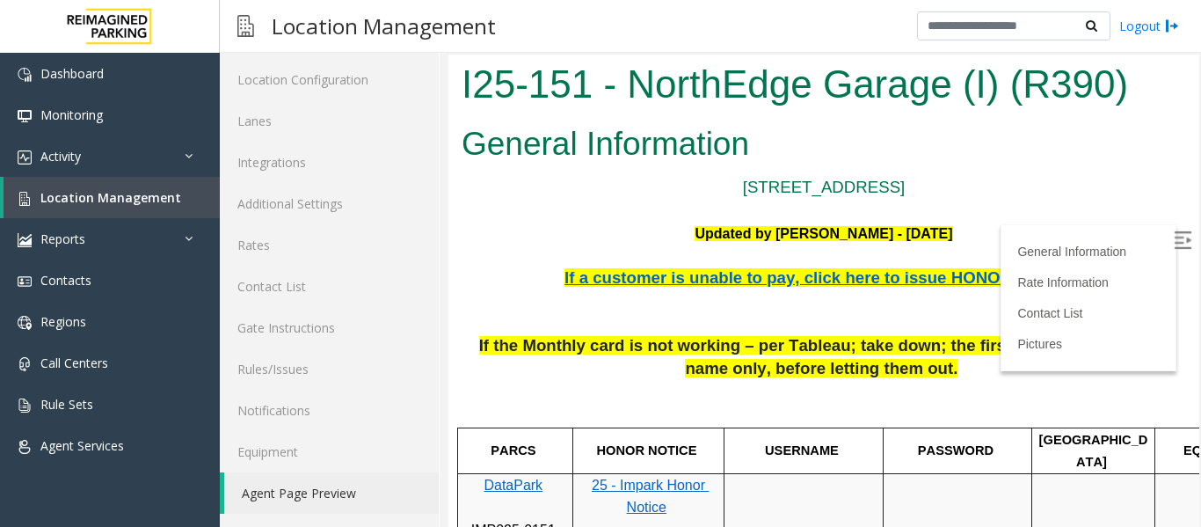
click at [1174, 238] on img at bounding box center [1183, 240] width 18 height 18
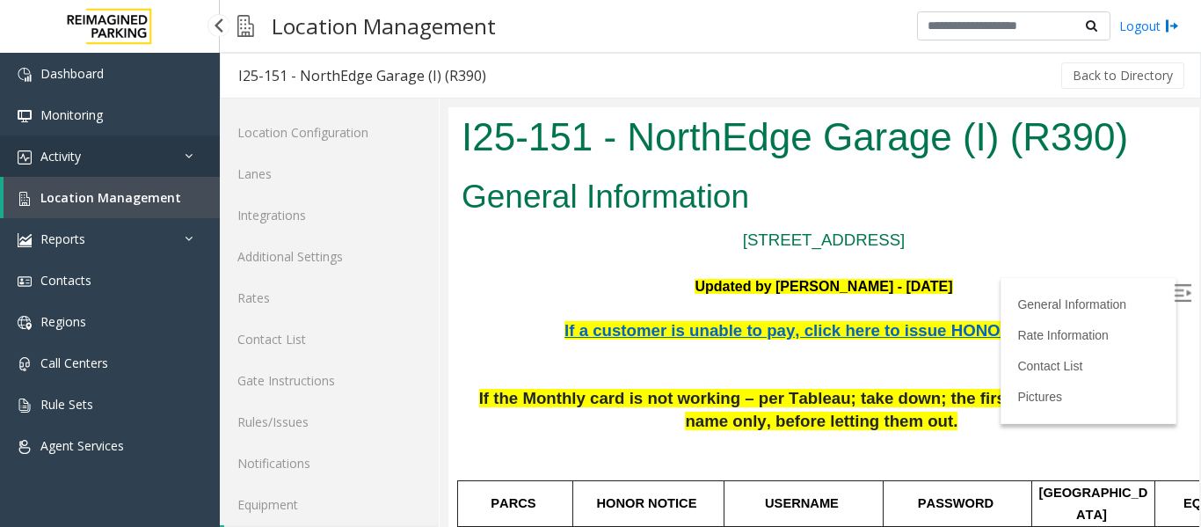
scroll to position [53, 0]
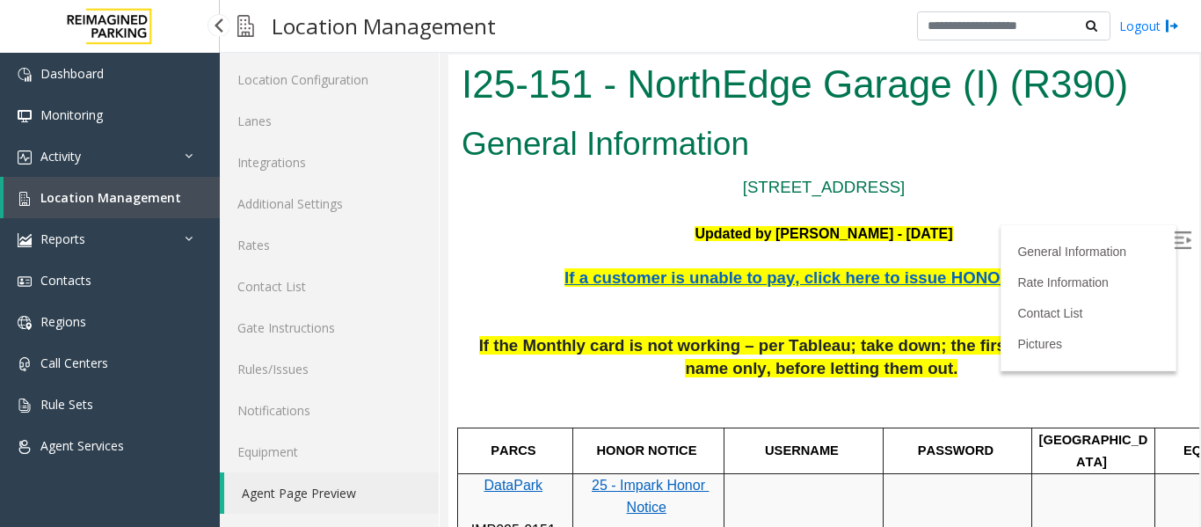
click at [100, 194] on span "Location Management" at bounding box center [110, 197] width 141 height 17
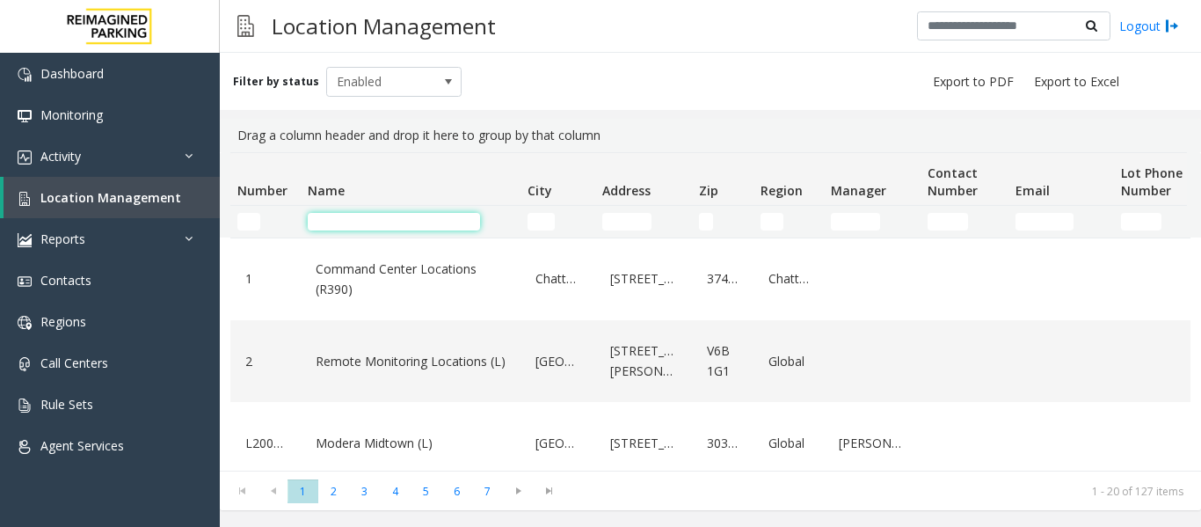
click at [374, 215] on input "Name Filter" at bounding box center [394, 222] width 172 height 18
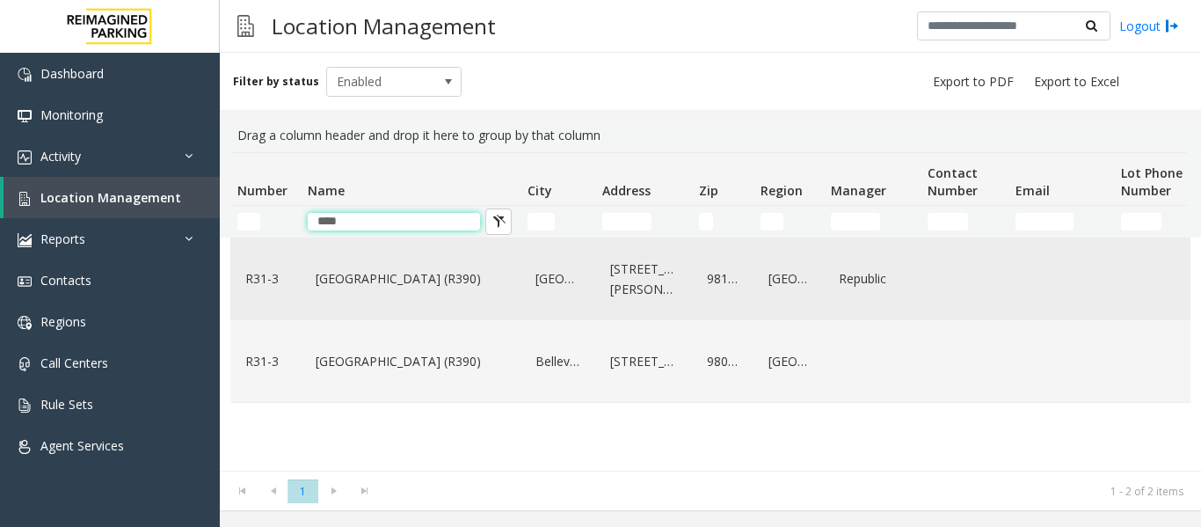
type input "****"
click at [350, 285] on link "Bell Street Garage (R390)" at bounding box center [410, 279] width 199 height 28
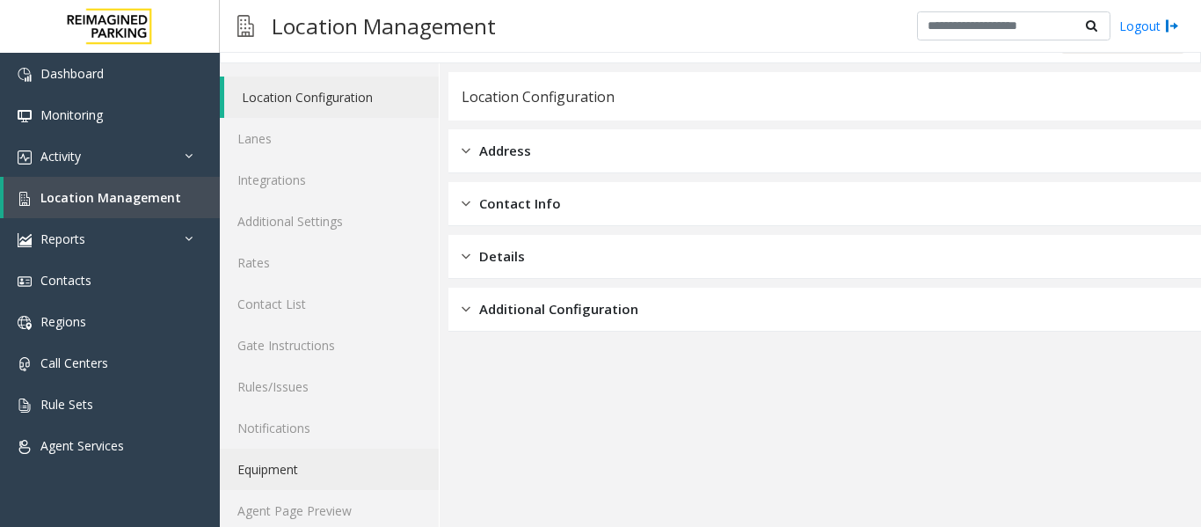
scroll to position [53, 0]
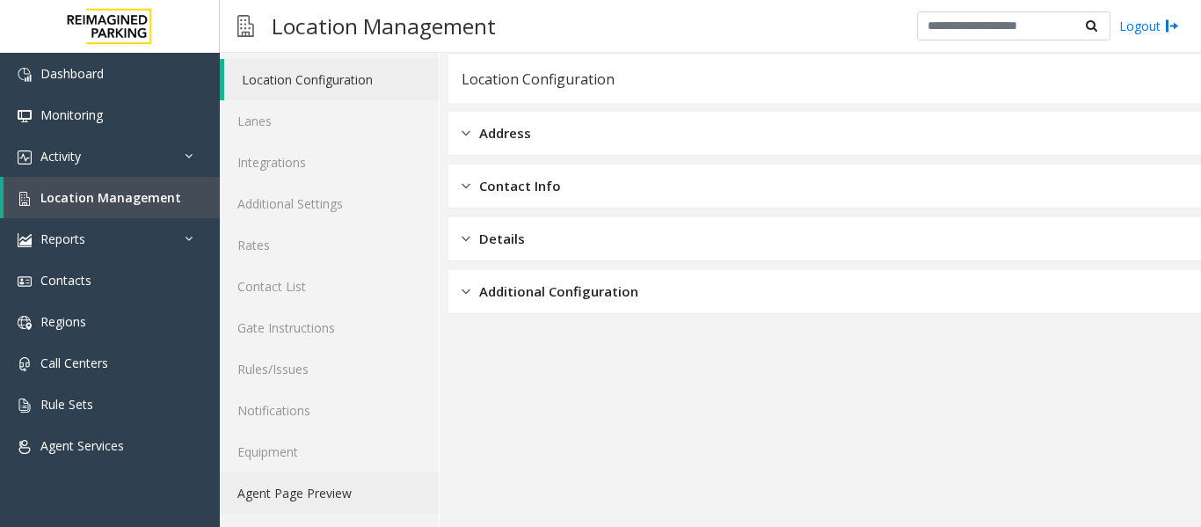
click at [324, 489] on link "Agent Page Preview" at bounding box center [329, 492] width 219 height 41
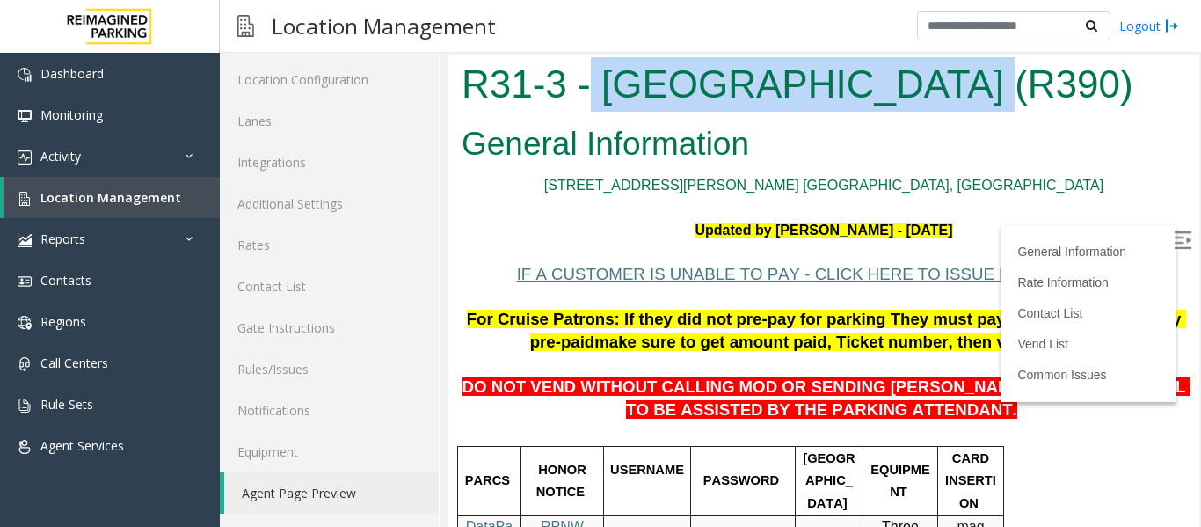
drag, startPoint x: 595, startPoint y: 80, endPoint x: 922, endPoint y: 92, distance: 327.3
click at [922, 92] on h1 "R31-3 - Bell Street Garage (R390)" at bounding box center [824, 84] width 725 height 55
copy h1 "Bell Street Garage"
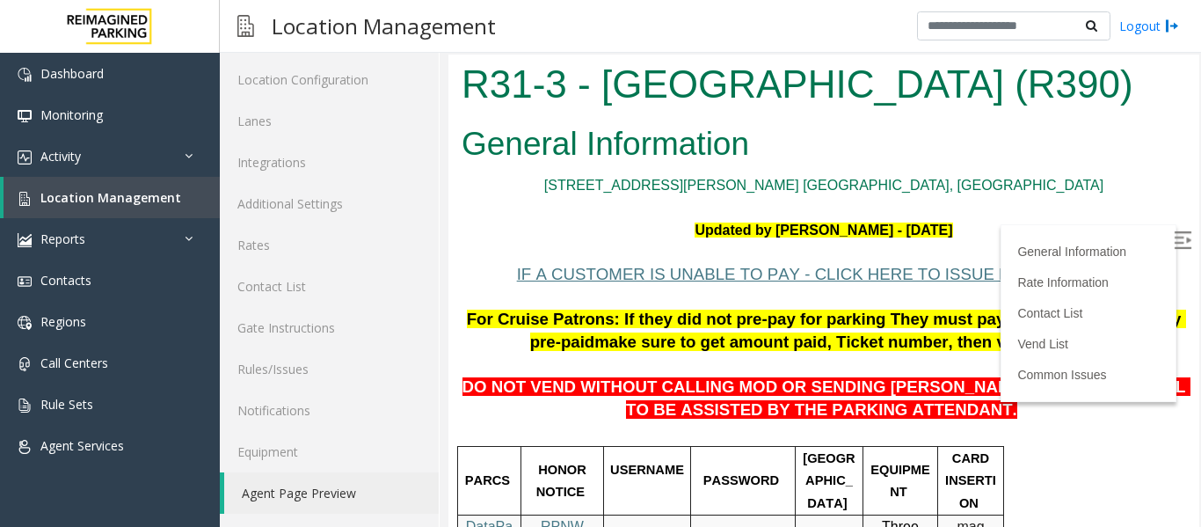
click at [757, 409] on span "DO NOT VEND WITHOUT CALLING MOD OR SENDING PARKER TO THE 5TH LEVEL TO BE ASSIST…" at bounding box center [826, 397] width 728 height 41
click at [1174, 240] on img at bounding box center [1183, 240] width 18 height 18
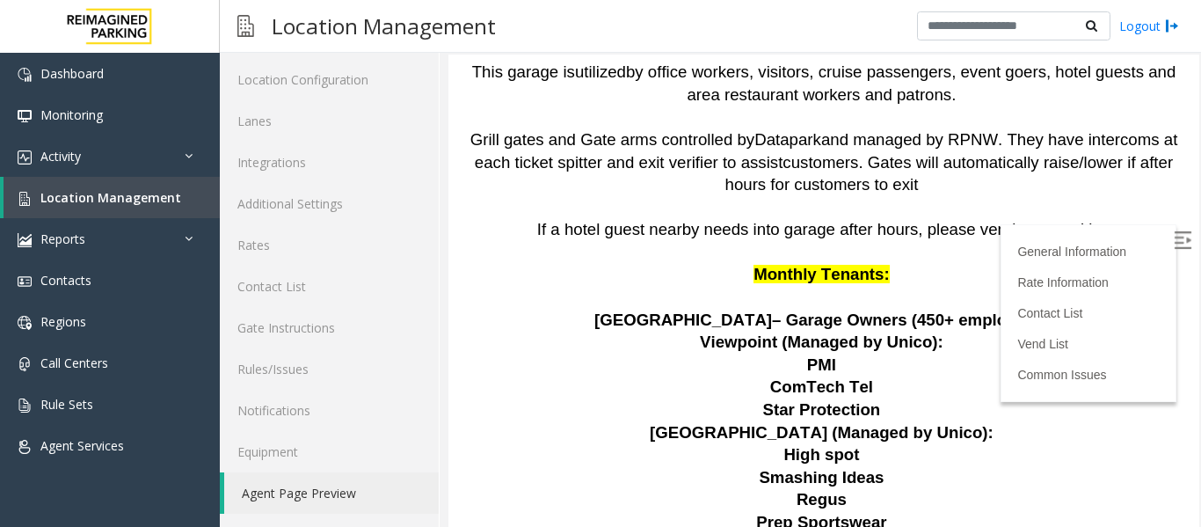
scroll to position [2276, 0]
